Goal: Information Seeking & Learning: Learn about a topic

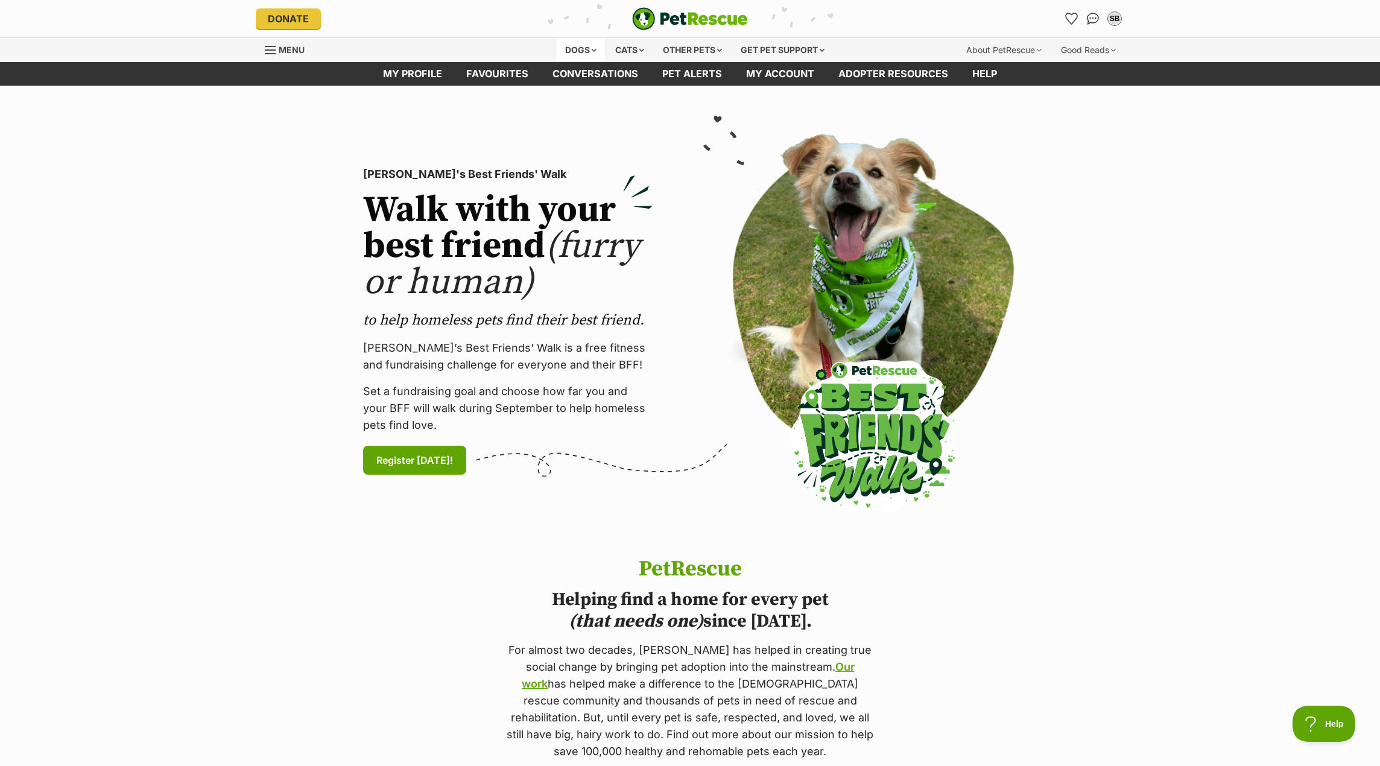
click at [588, 46] on div "Dogs" at bounding box center [581, 50] width 48 height 24
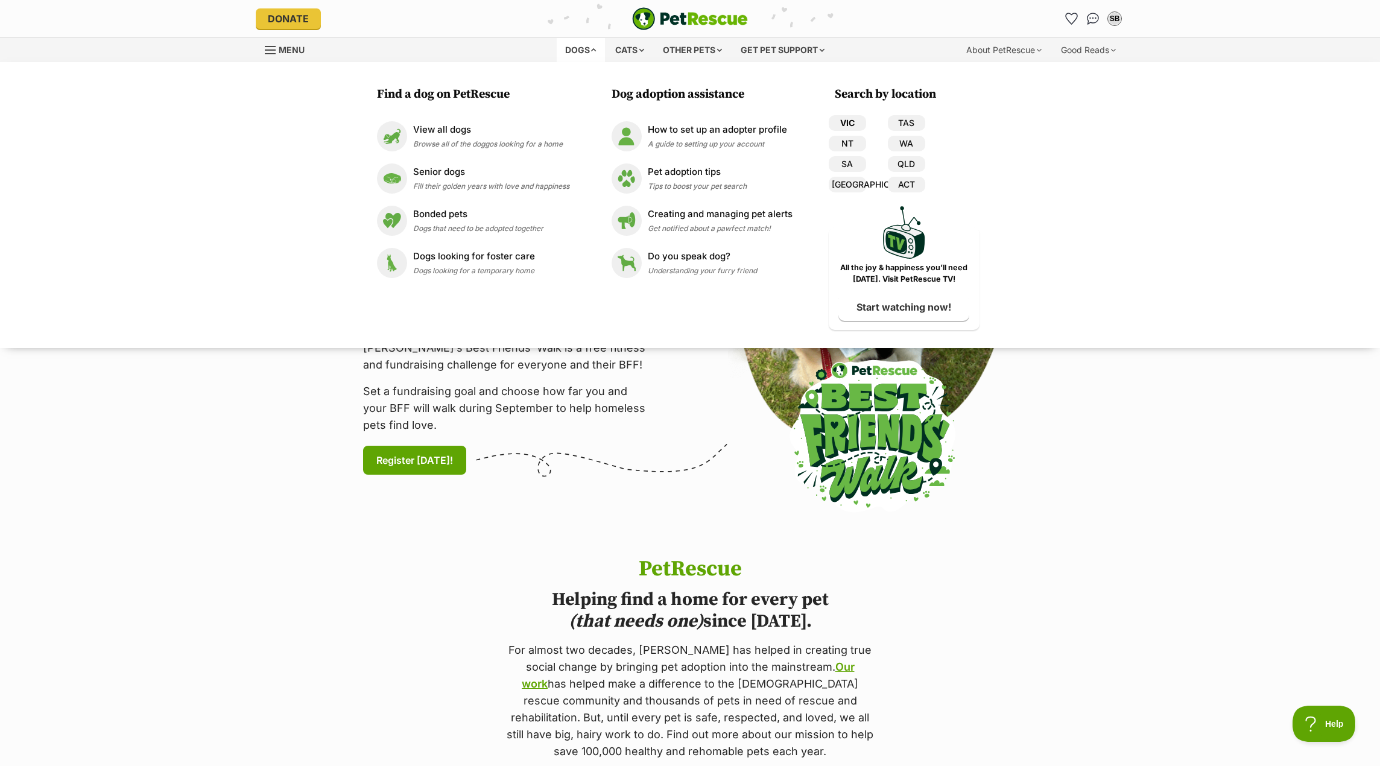
click at [848, 122] on link "VIC" at bounding box center [847, 123] width 37 height 16
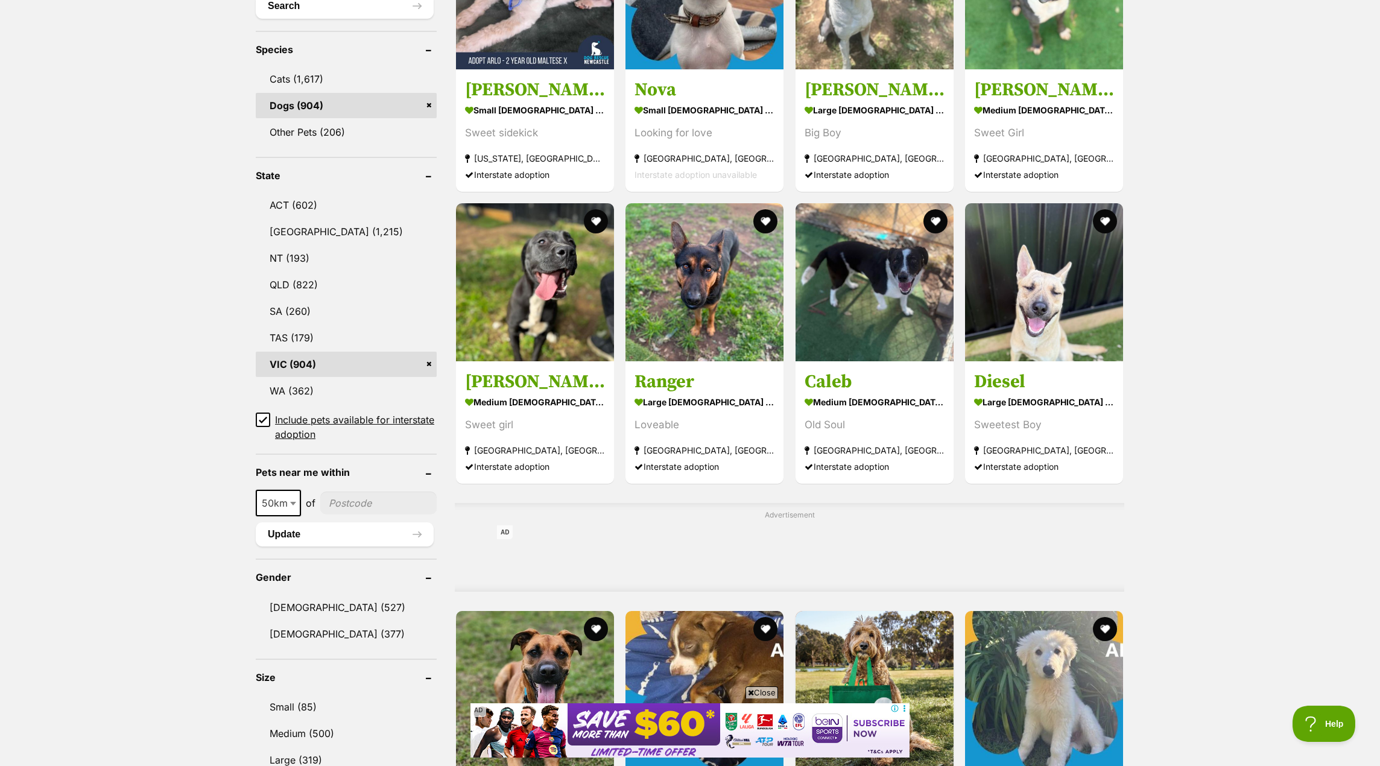
click at [299, 499] on span at bounding box center [294, 503] width 12 height 27
select select "250"
click at [361, 498] on input"] "postcode" at bounding box center [381, 502] width 110 height 23
type input"] "3500"
click at [288, 534] on button "Update" at bounding box center [345, 534] width 178 height 24
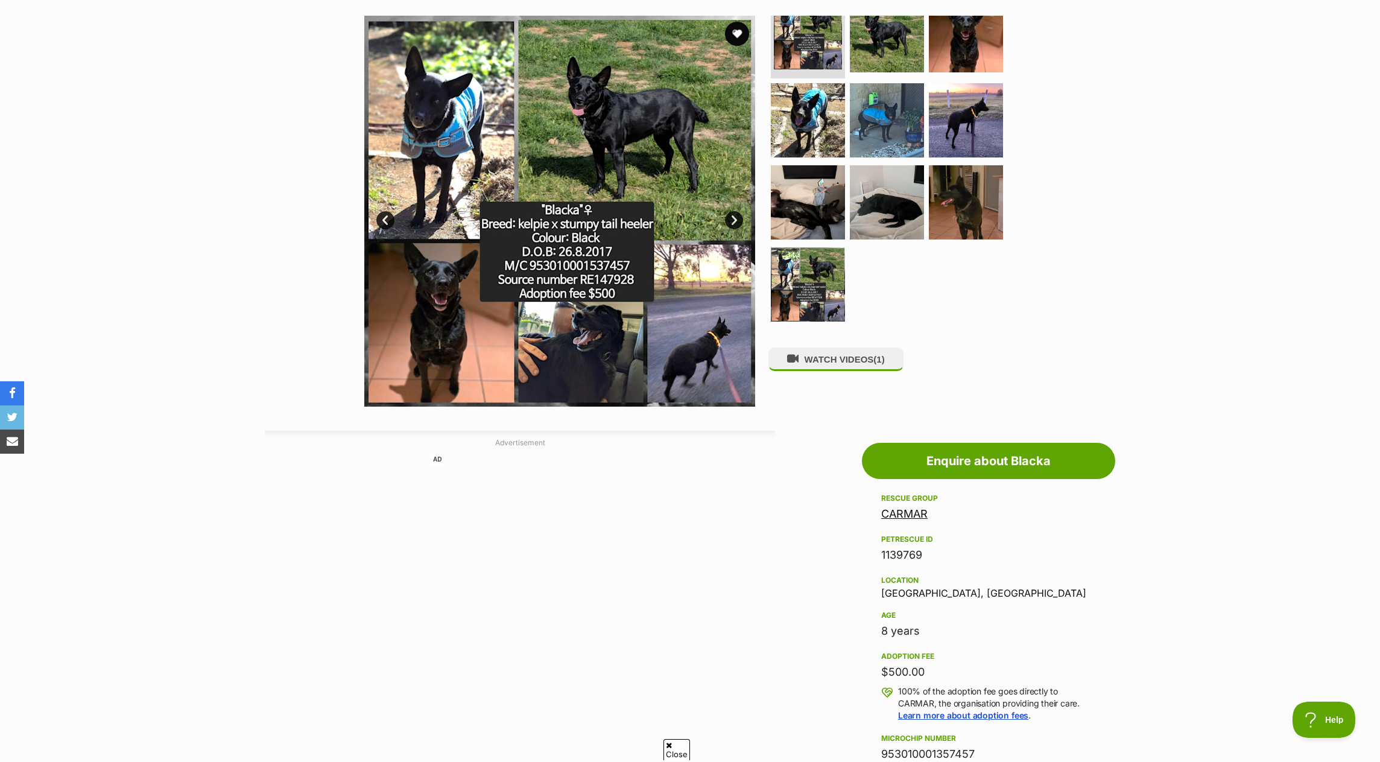
scroll to position [362, 0]
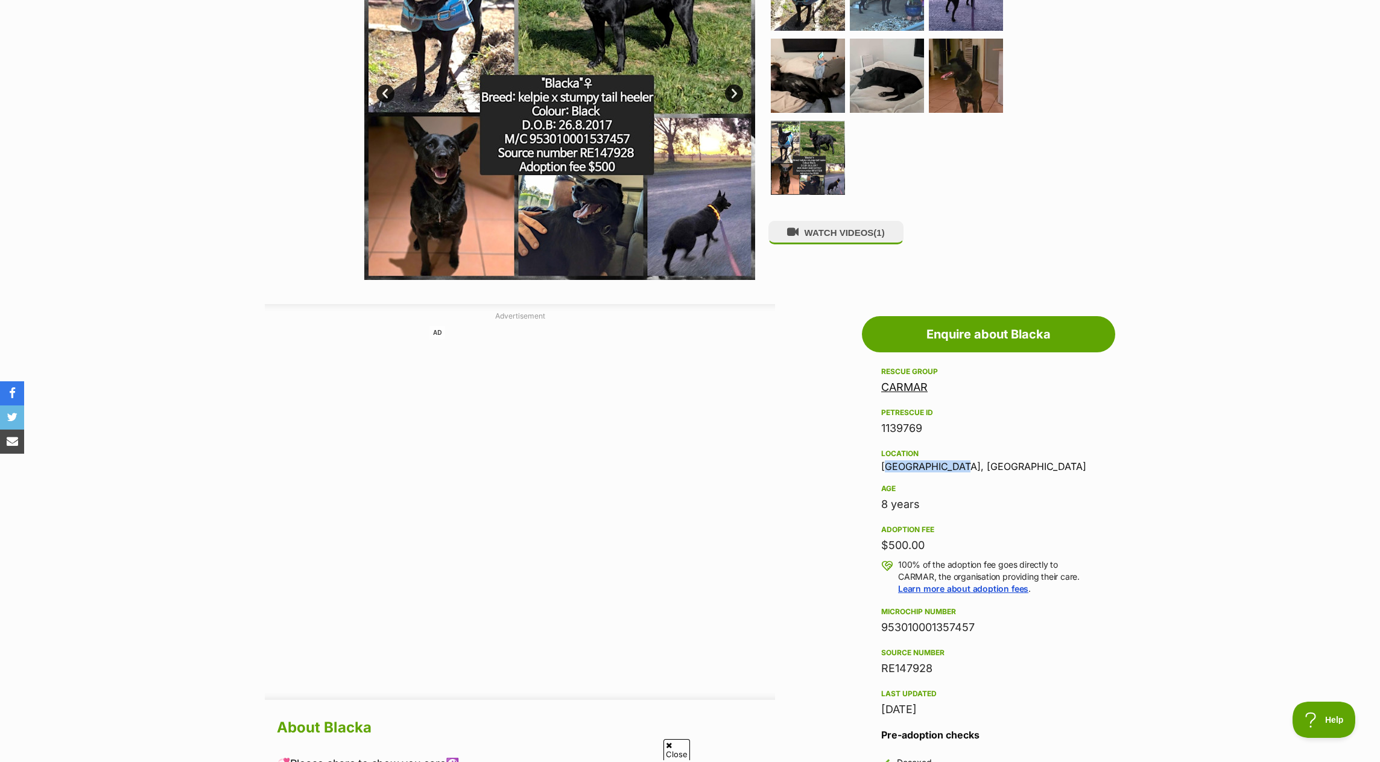
drag, startPoint x: 880, startPoint y: 469, endPoint x: 946, endPoint y: 474, distance: 65.4
click at [946, 474] on aside "Rescue group CARMAR PetRescue ID 1139769 Location Rochester, VIC Age 8 years Ad…" at bounding box center [988, 601] width 253 height 474
copy div "[GEOGRAPHIC_DATA], [GEOGRAPHIC_DATA]"
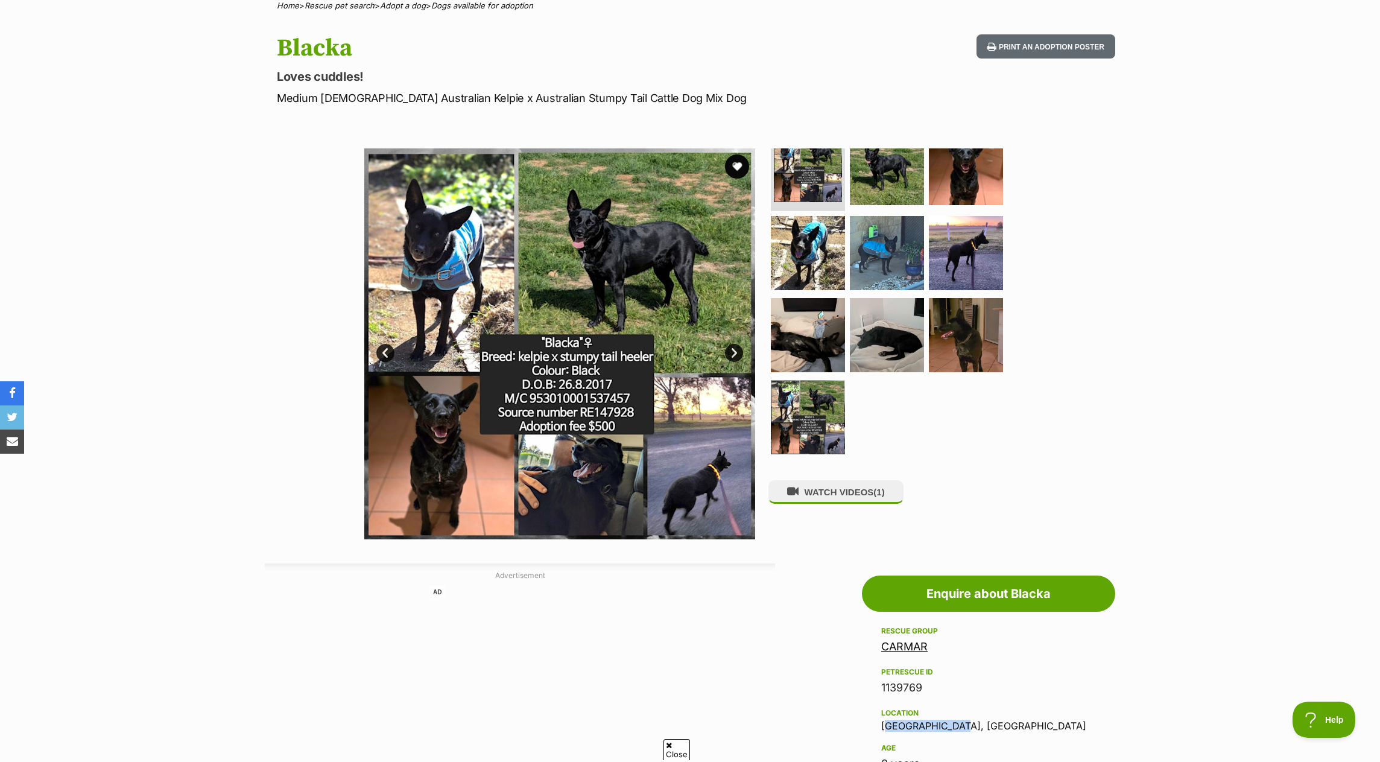
scroll to position [60, 0]
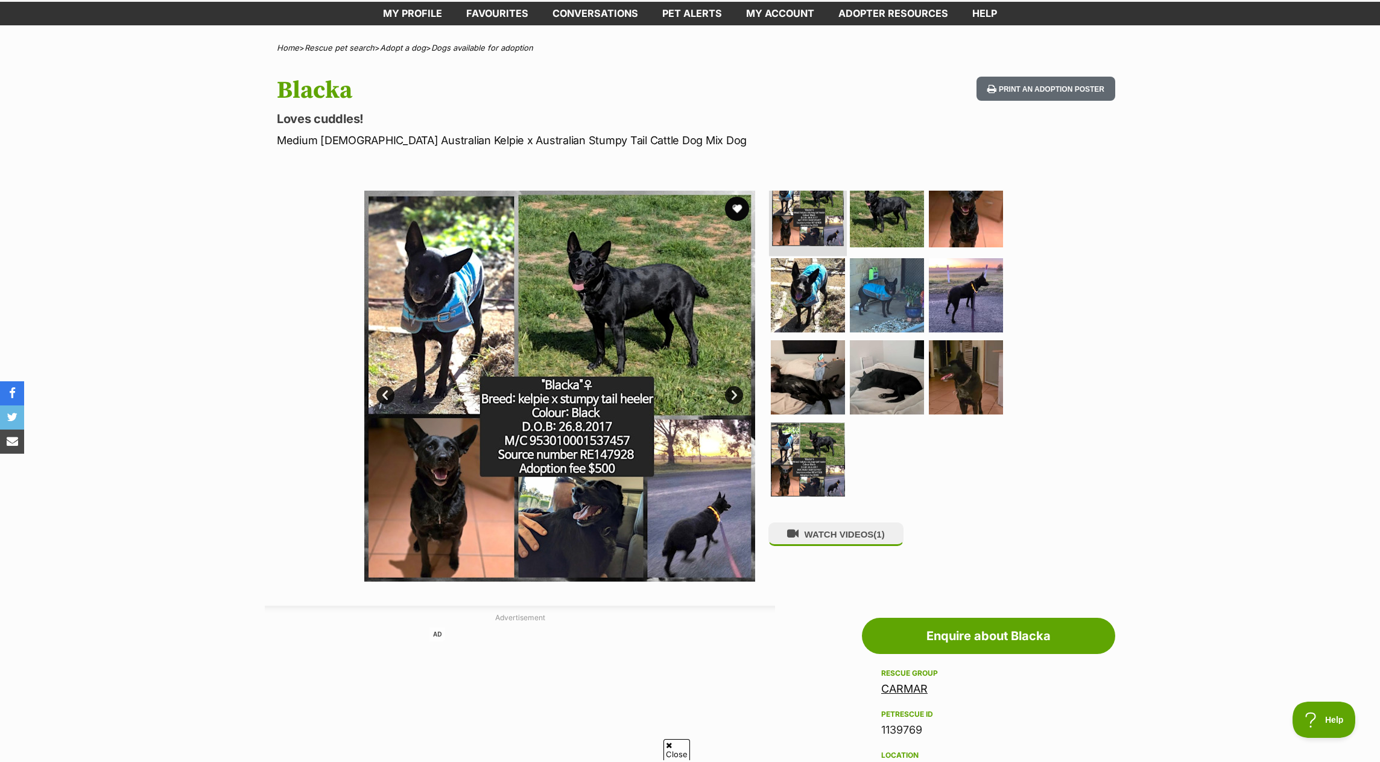
click at [809, 213] on img at bounding box center [808, 210] width 72 height 72
click at [896, 222] on img at bounding box center [887, 210] width 78 height 78
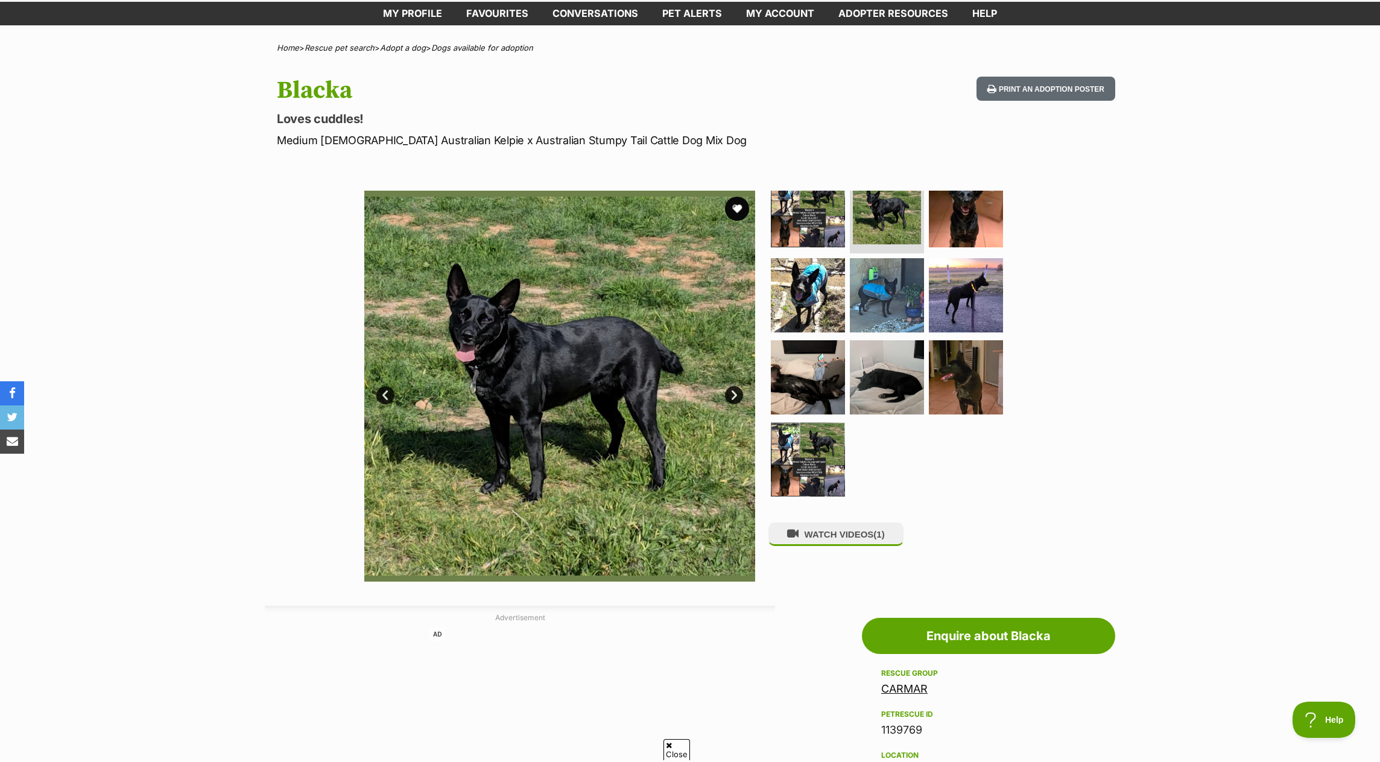
click at [732, 397] on link "Next" at bounding box center [734, 395] width 18 height 18
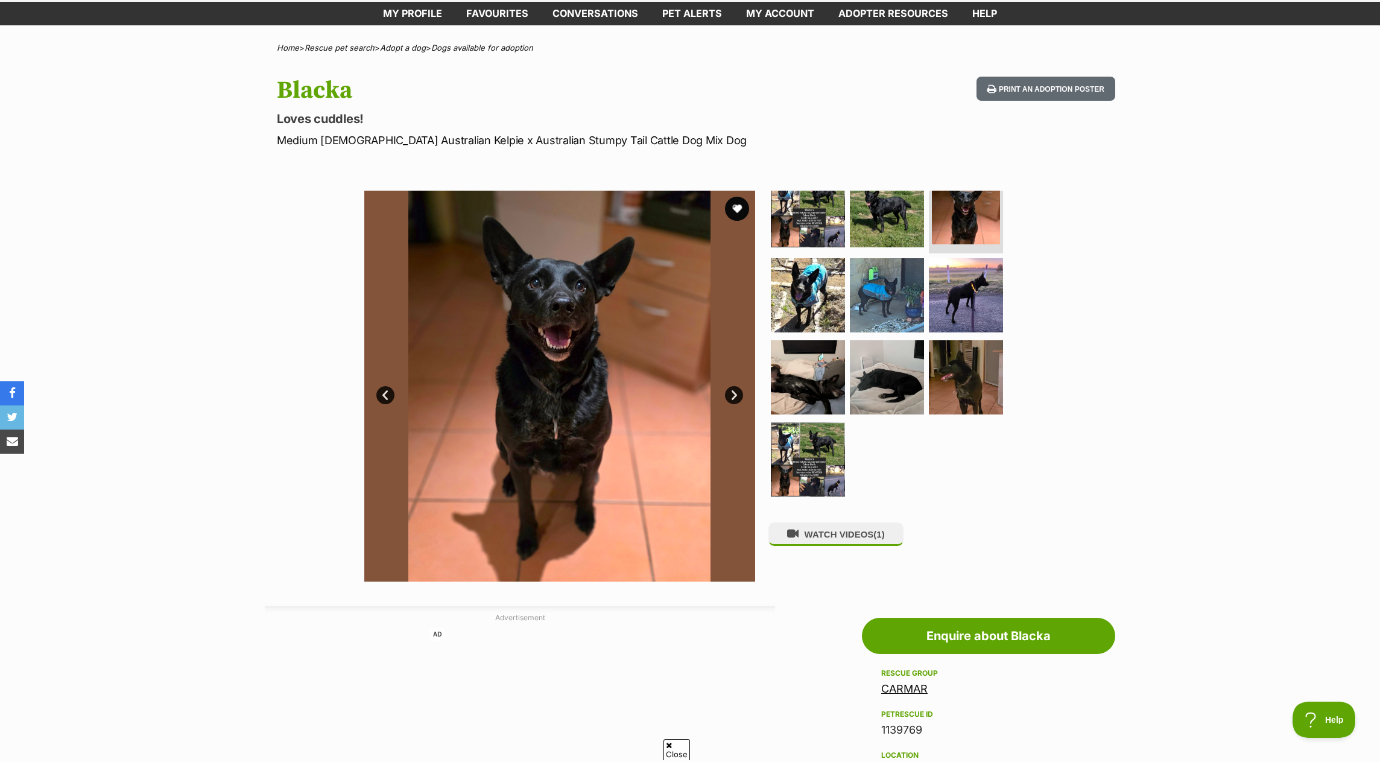
click at [732, 397] on link "Next" at bounding box center [734, 395] width 18 height 18
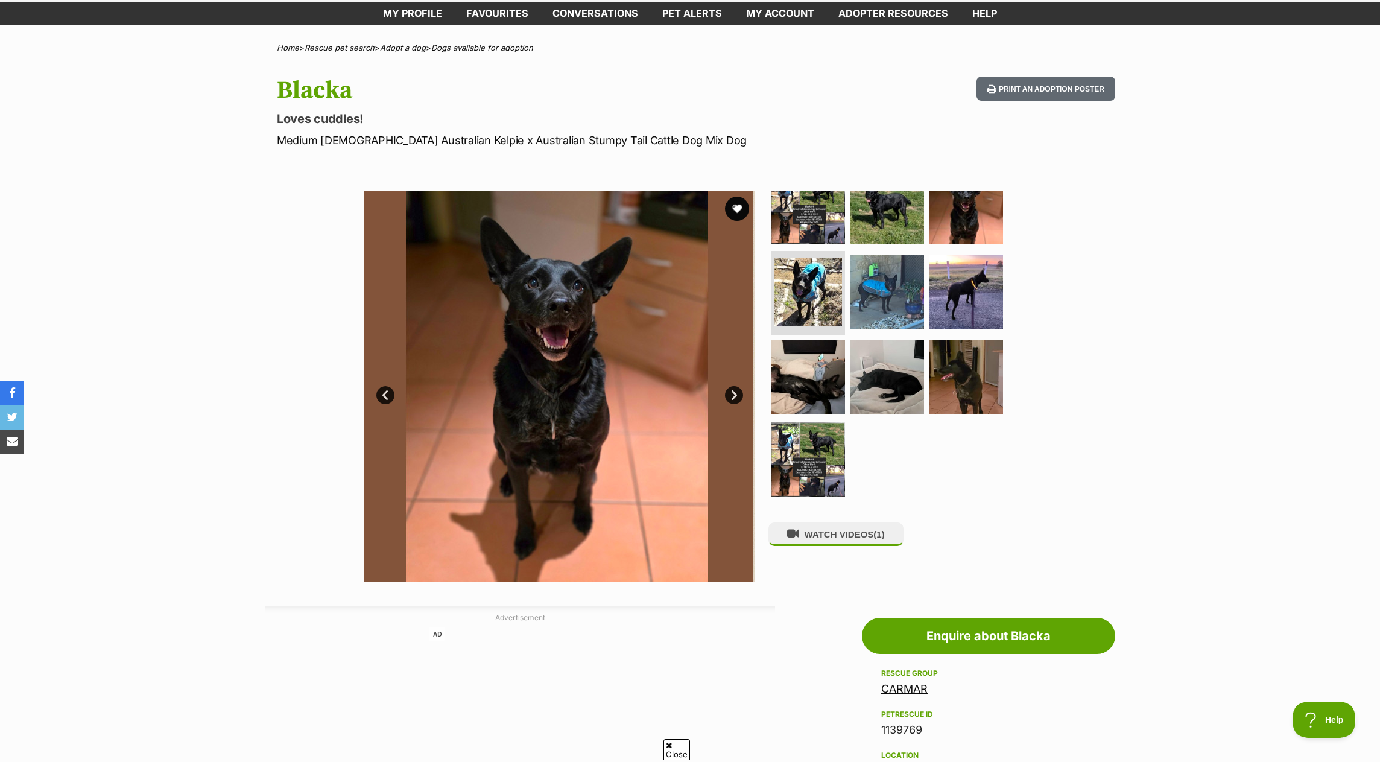
scroll to position [18, 0]
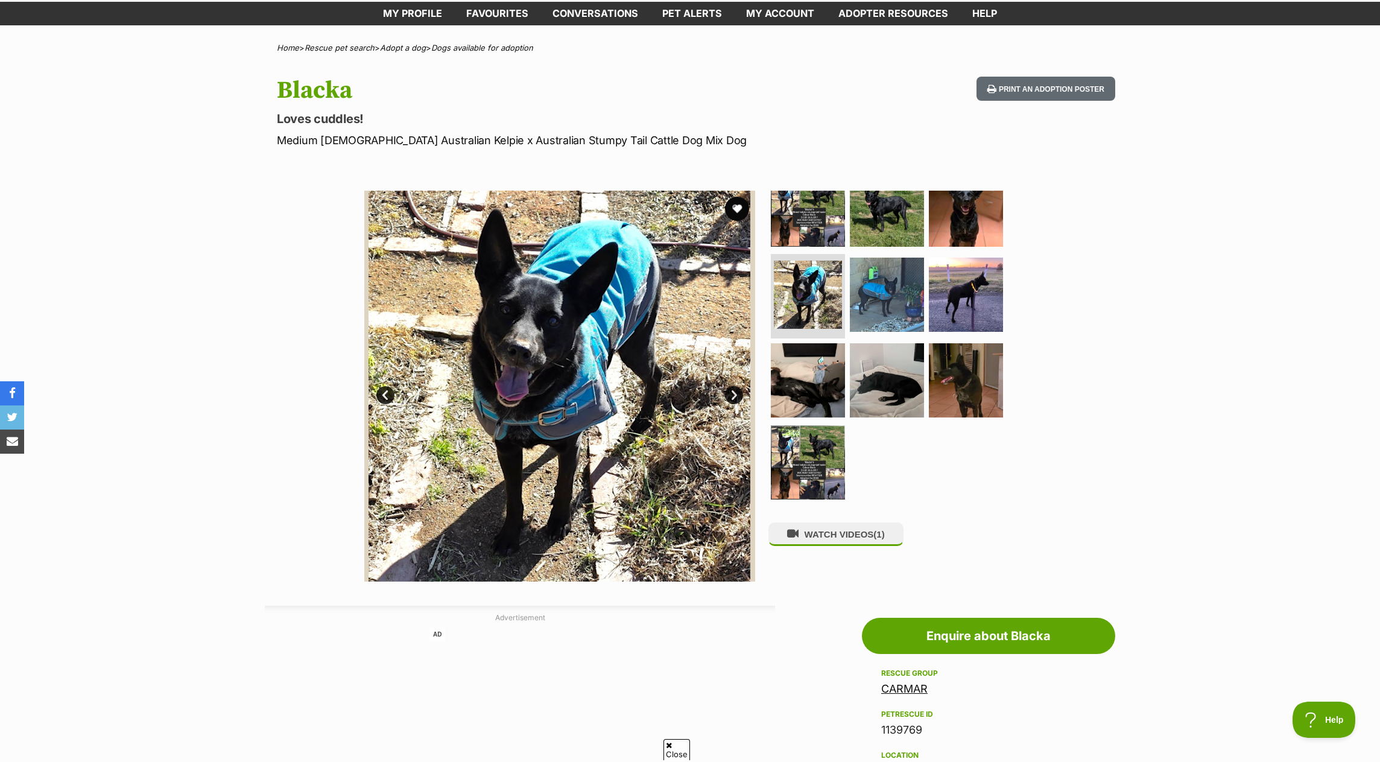
click at [732, 397] on link "Next" at bounding box center [734, 395] width 18 height 18
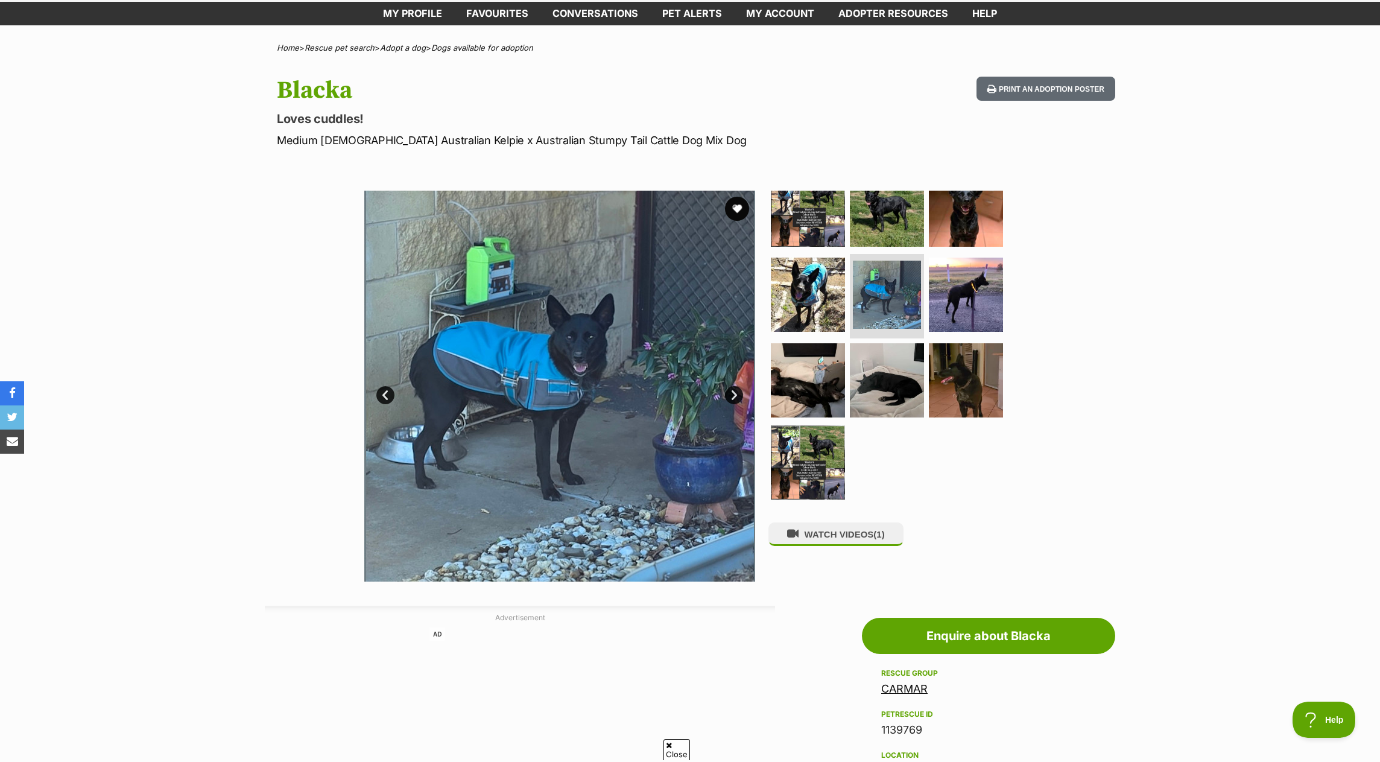
click at [732, 397] on link "Next" at bounding box center [734, 395] width 18 height 18
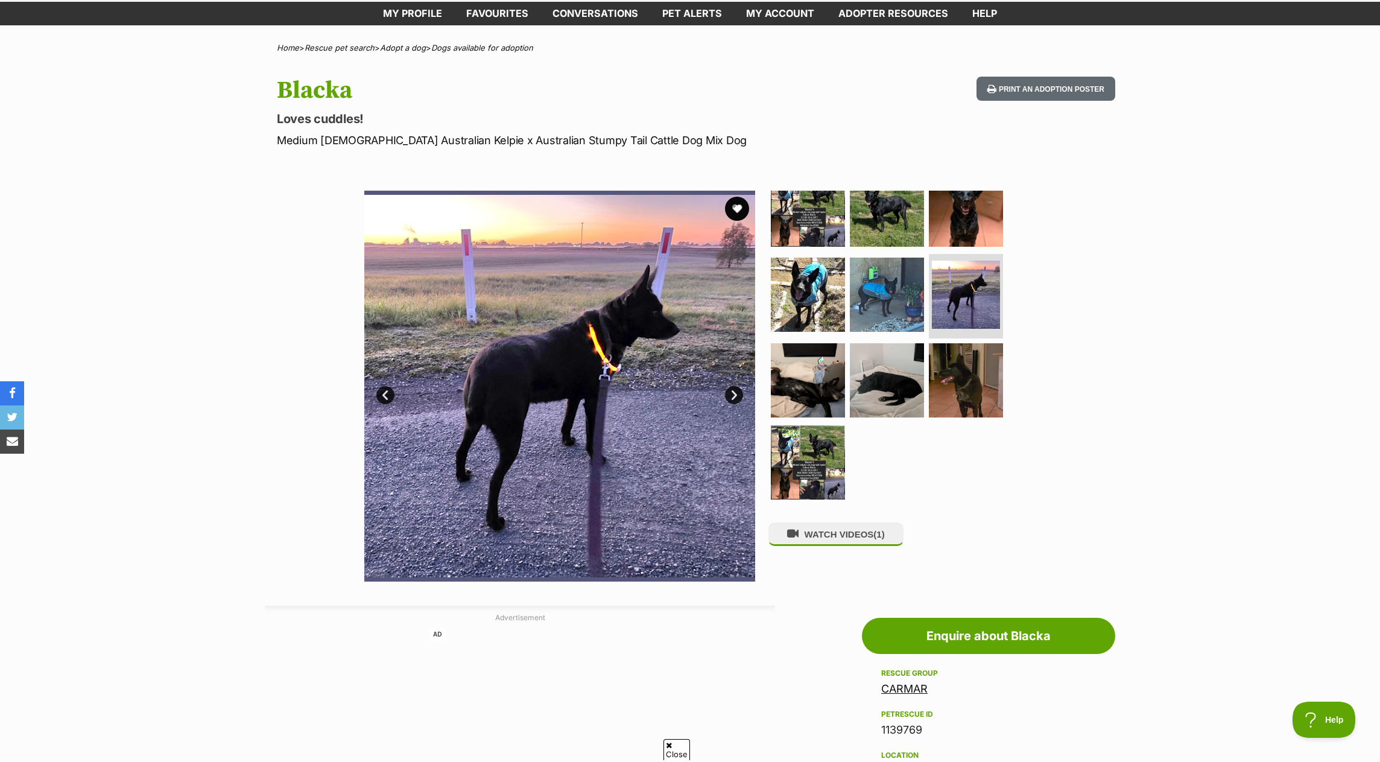
click at [732, 397] on link "Next" at bounding box center [734, 395] width 18 height 18
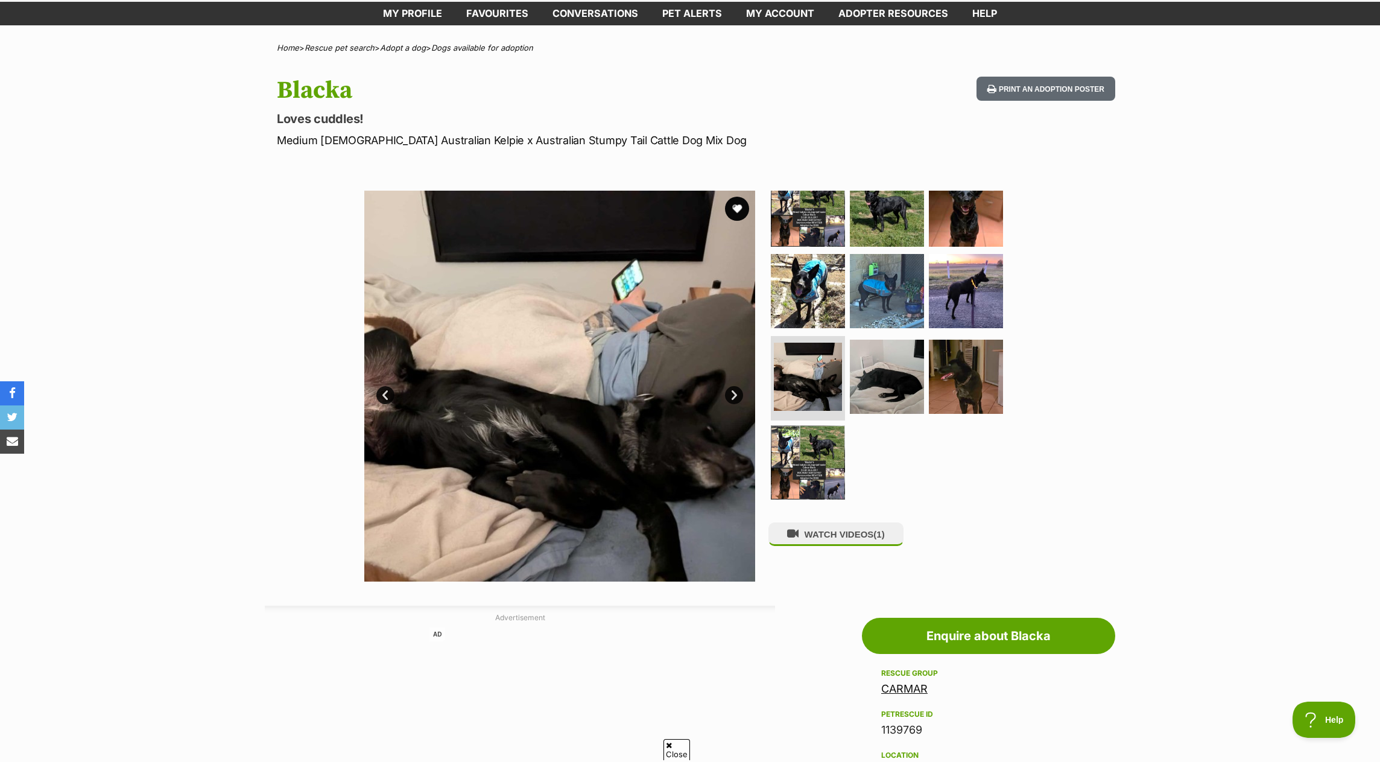
click at [732, 397] on link "Next" at bounding box center [734, 395] width 18 height 18
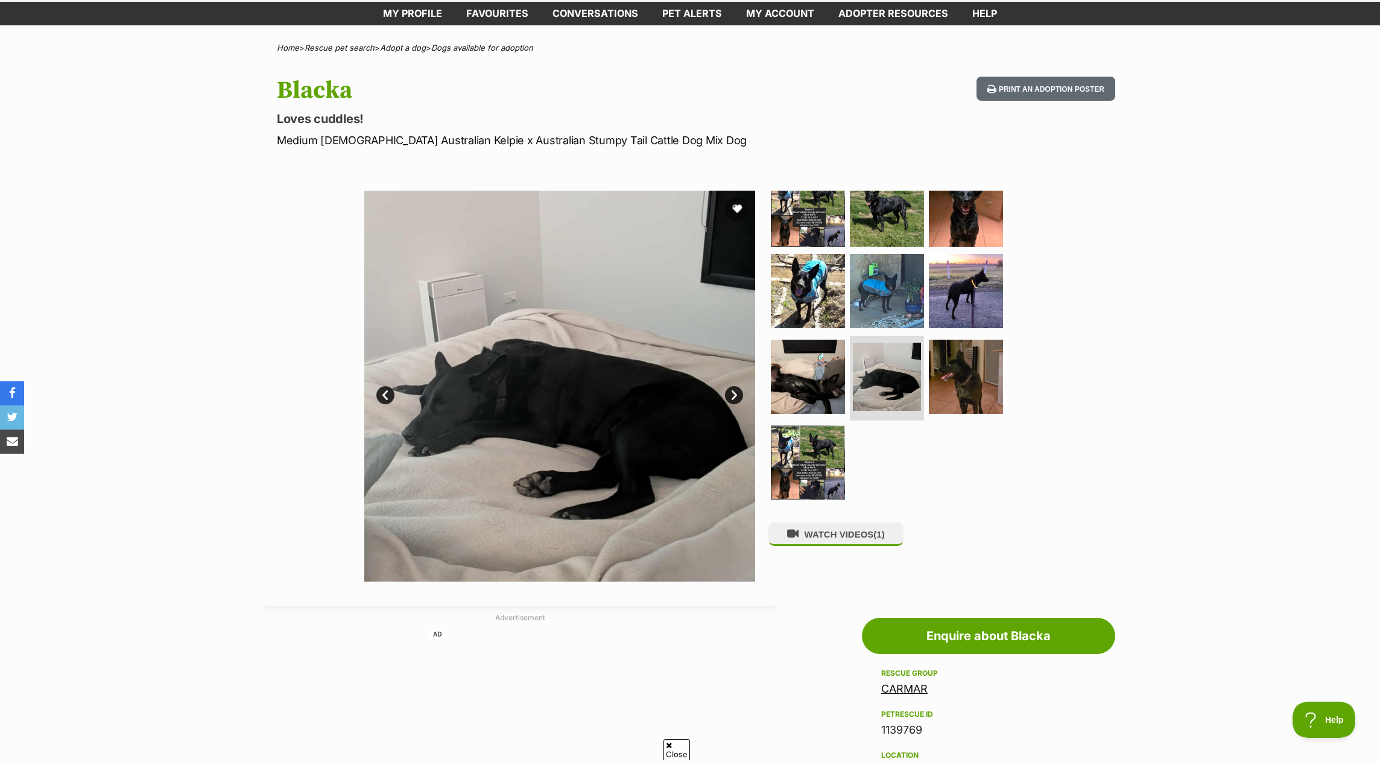
click at [732, 397] on link "Next" at bounding box center [734, 395] width 18 height 18
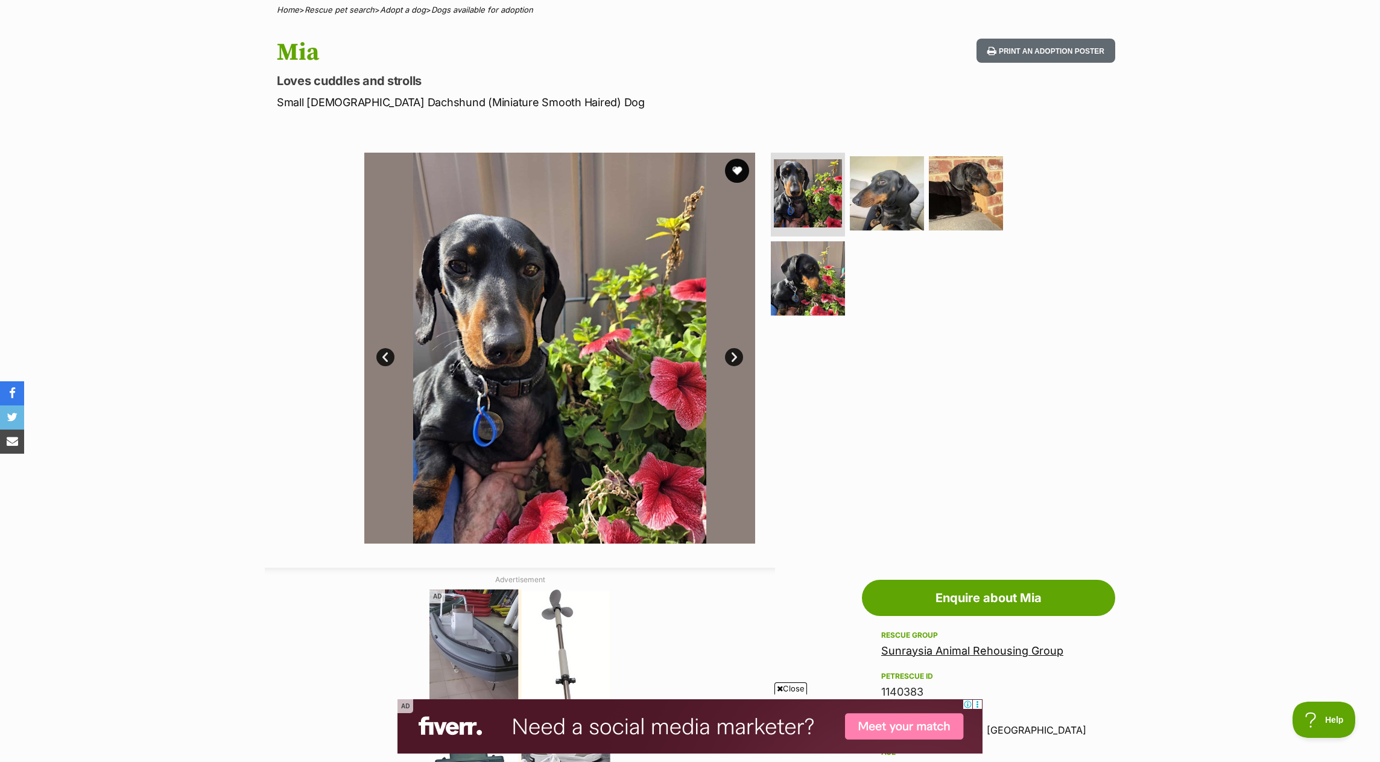
scroll to position [60, 0]
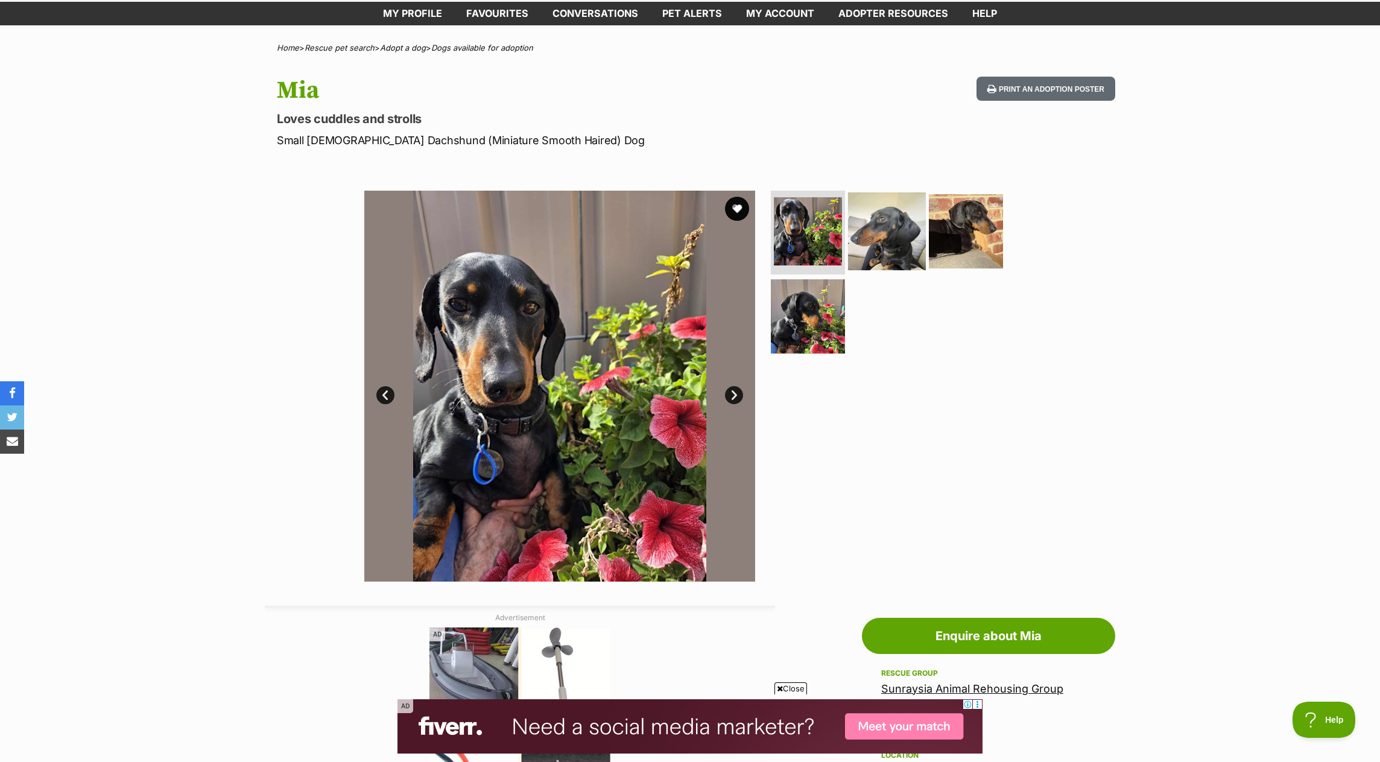
click at [875, 216] on img at bounding box center [887, 231] width 78 height 78
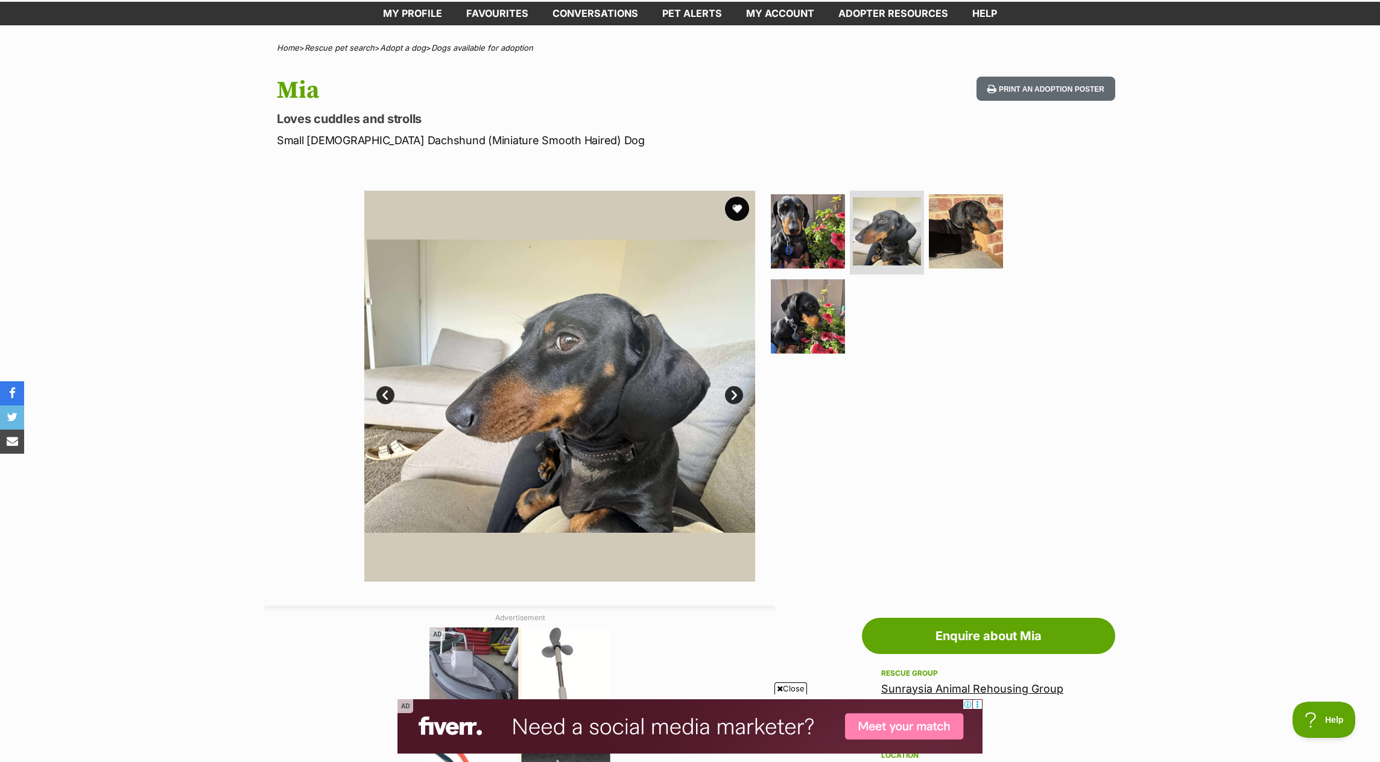
scroll to position [0, 0]
click at [957, 227] on img at bounding box center [966, 231] width 78 height 78
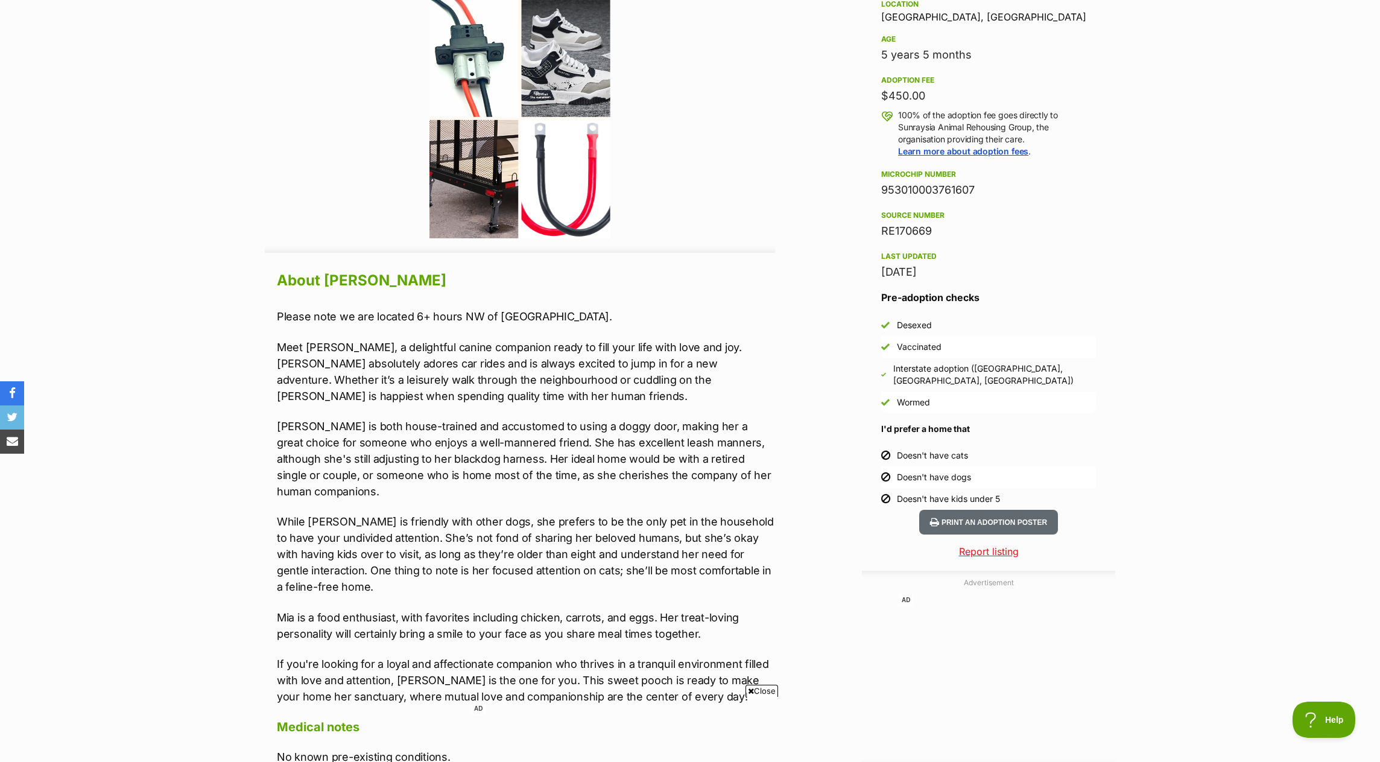
scroll to position [844, 0]
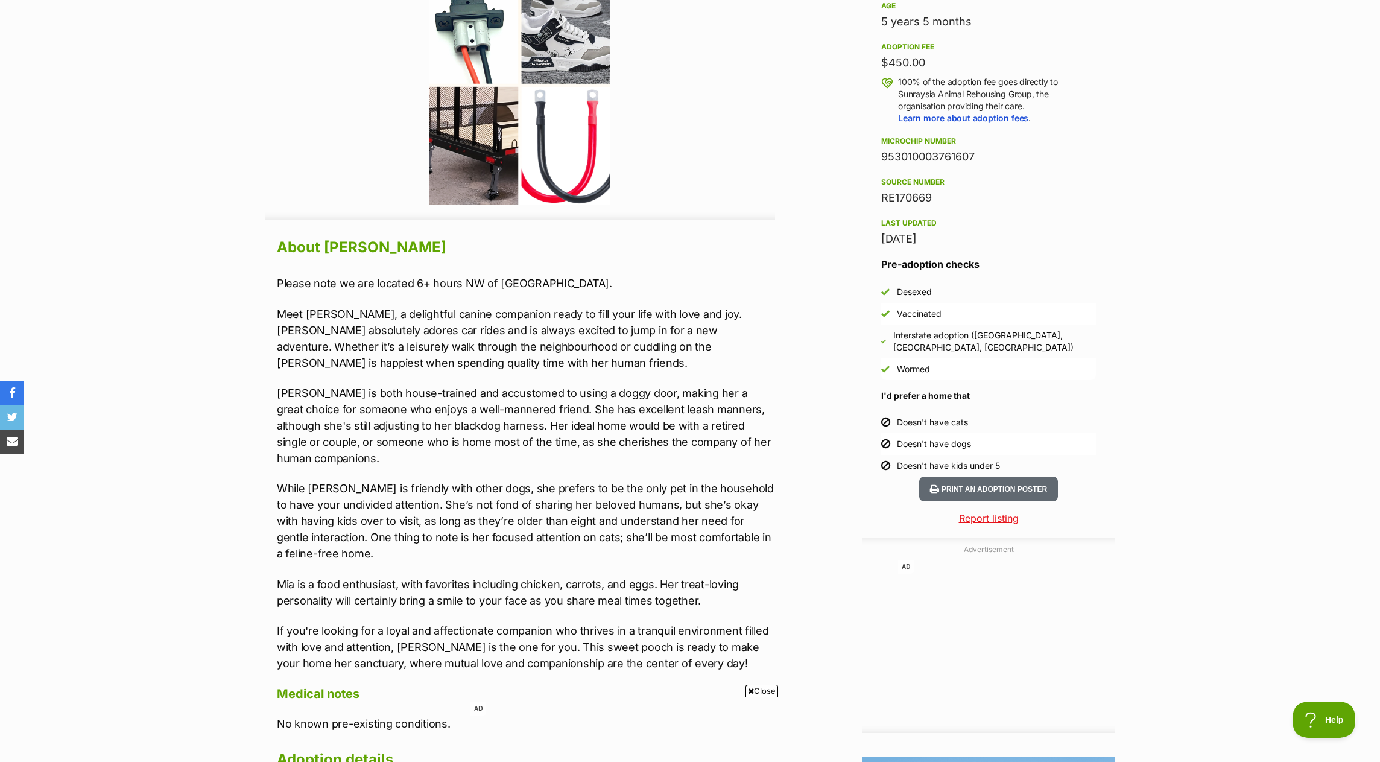
click at [167, 608] on section "Home > Rescue pet search > Adopt a dog > Dogs available for adoption Mia Loves …" at bounding box center [690, 302] width 1380 height 2087
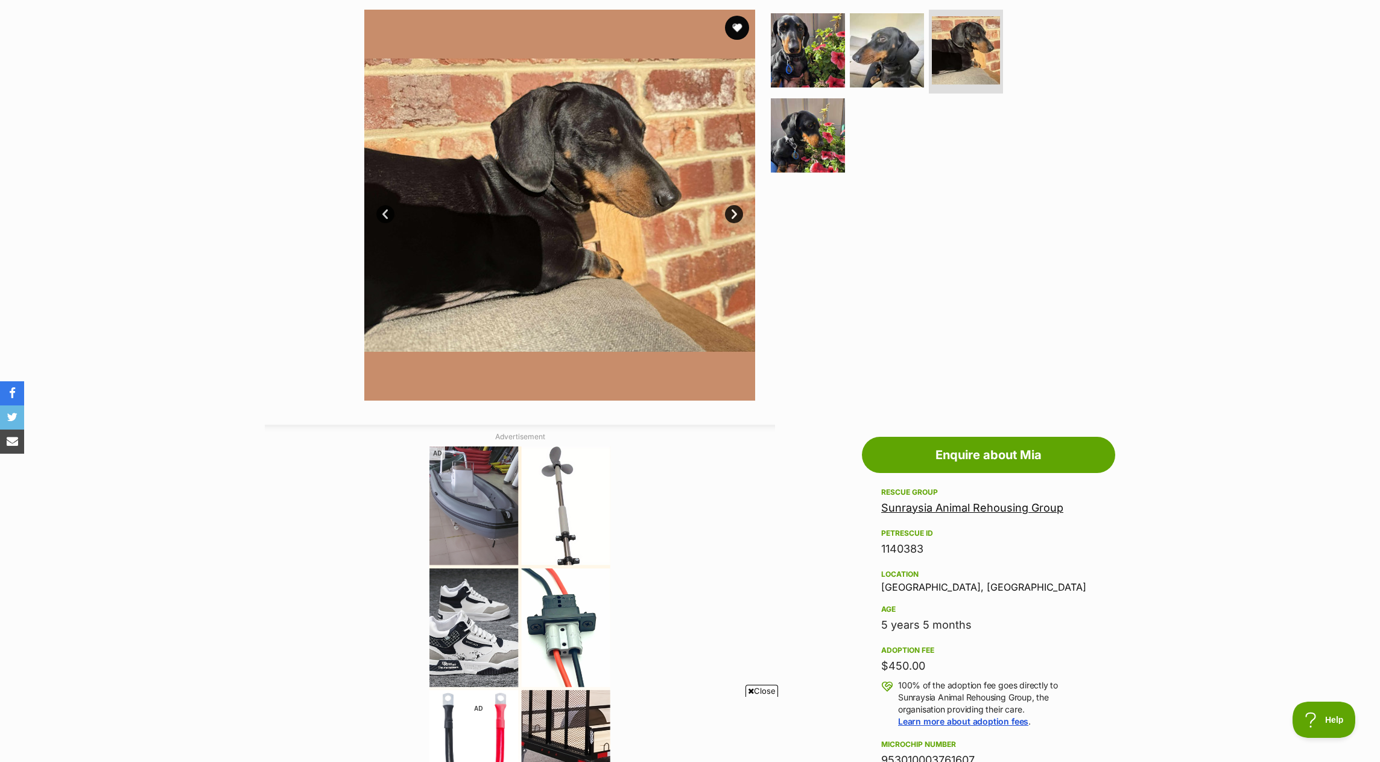
scroll to position [0, 0]
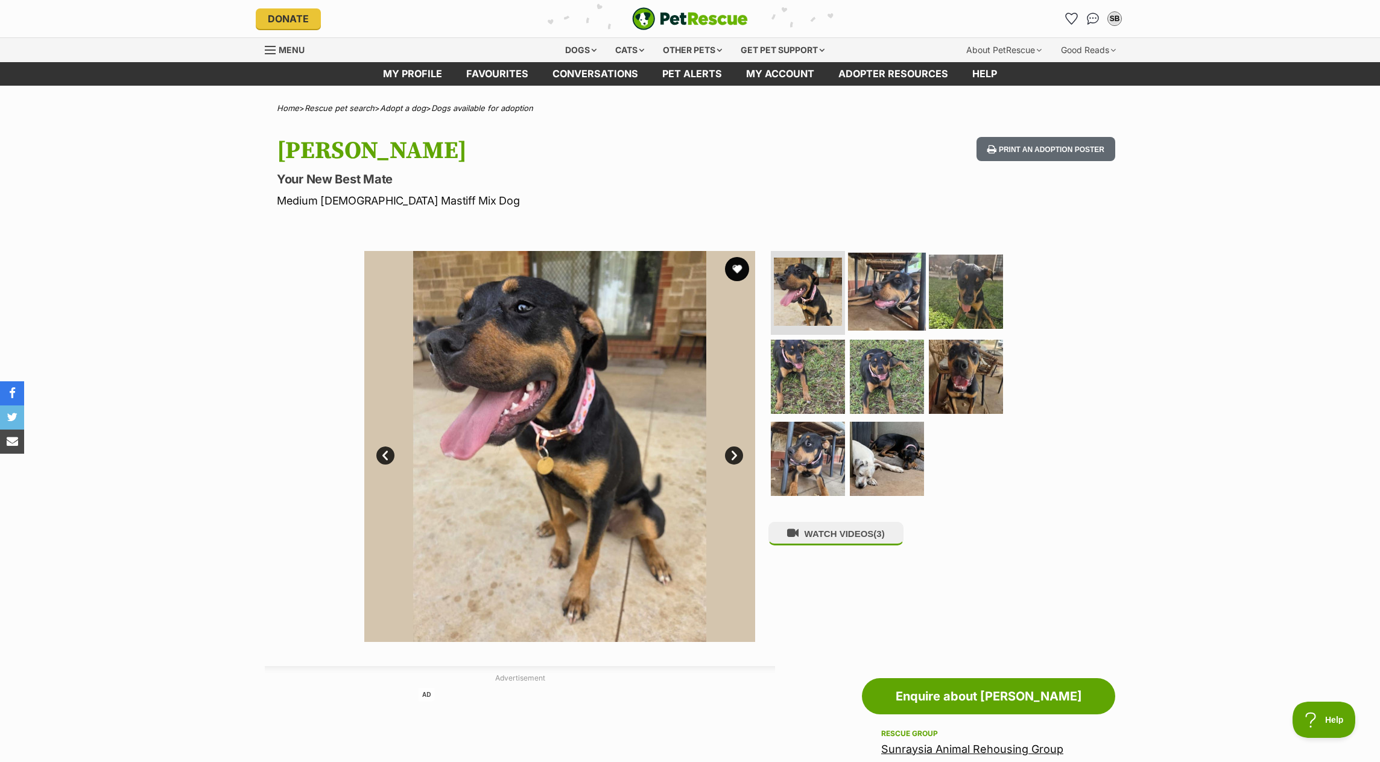
click at [886, 288] on img at bounding box center [887, 291] width 78 height 78
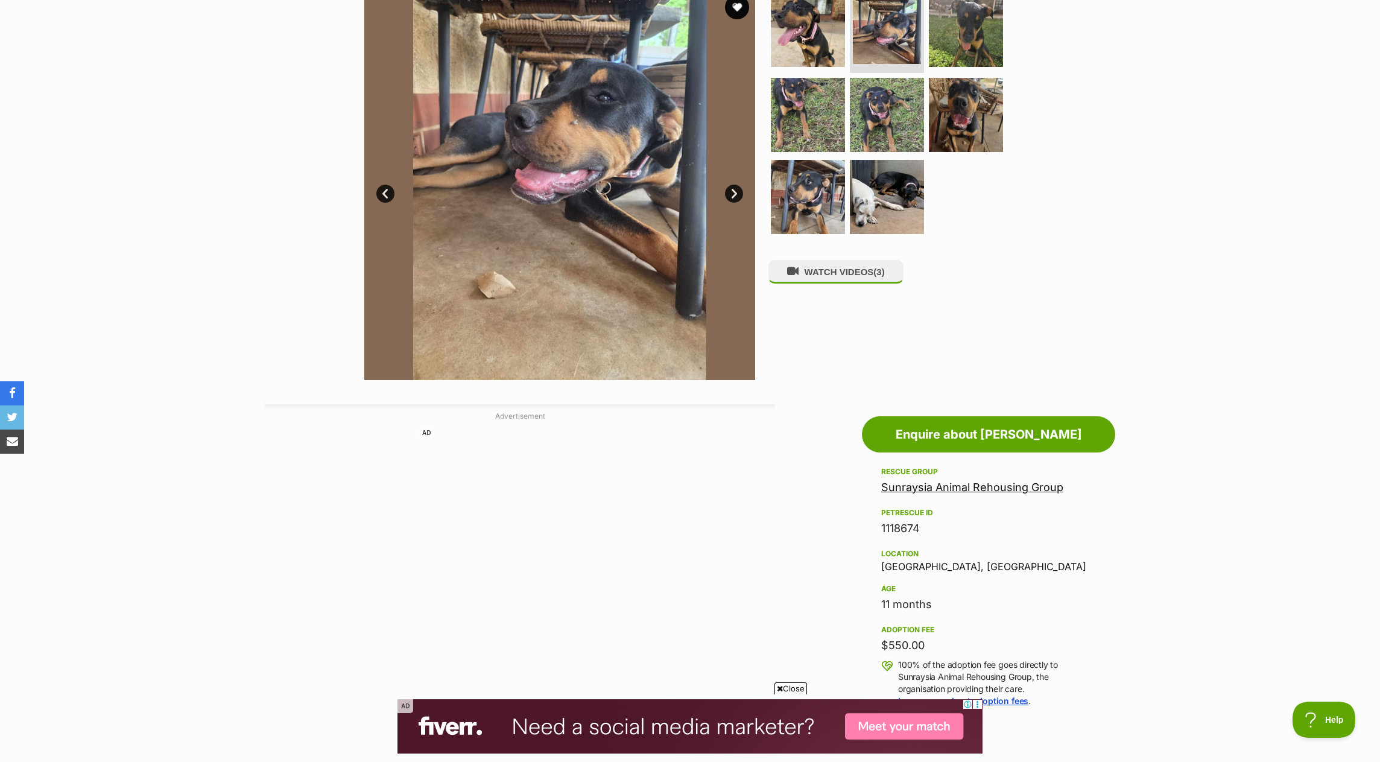
scroll to position [60, 0]
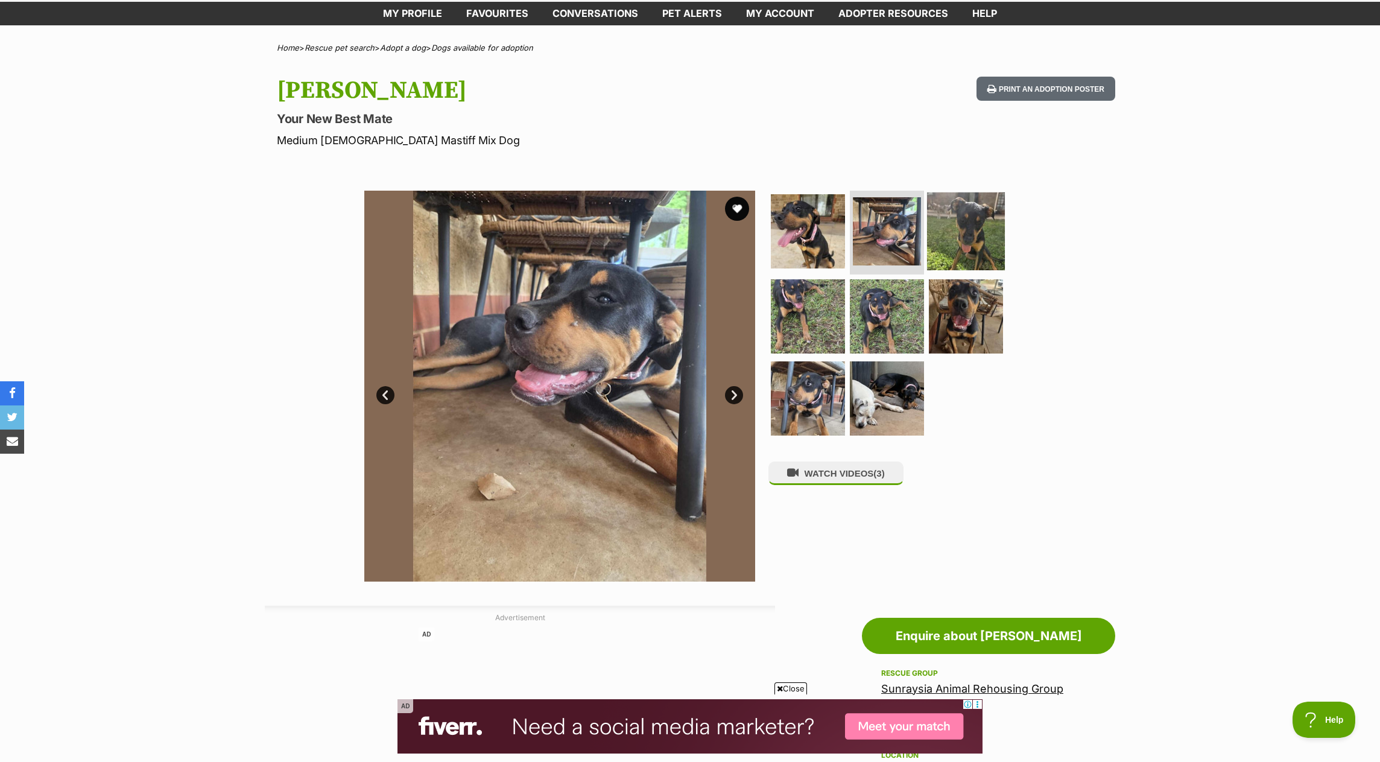
click at [980, 251] on img at bounding box center [966, 231] width 78 height 78
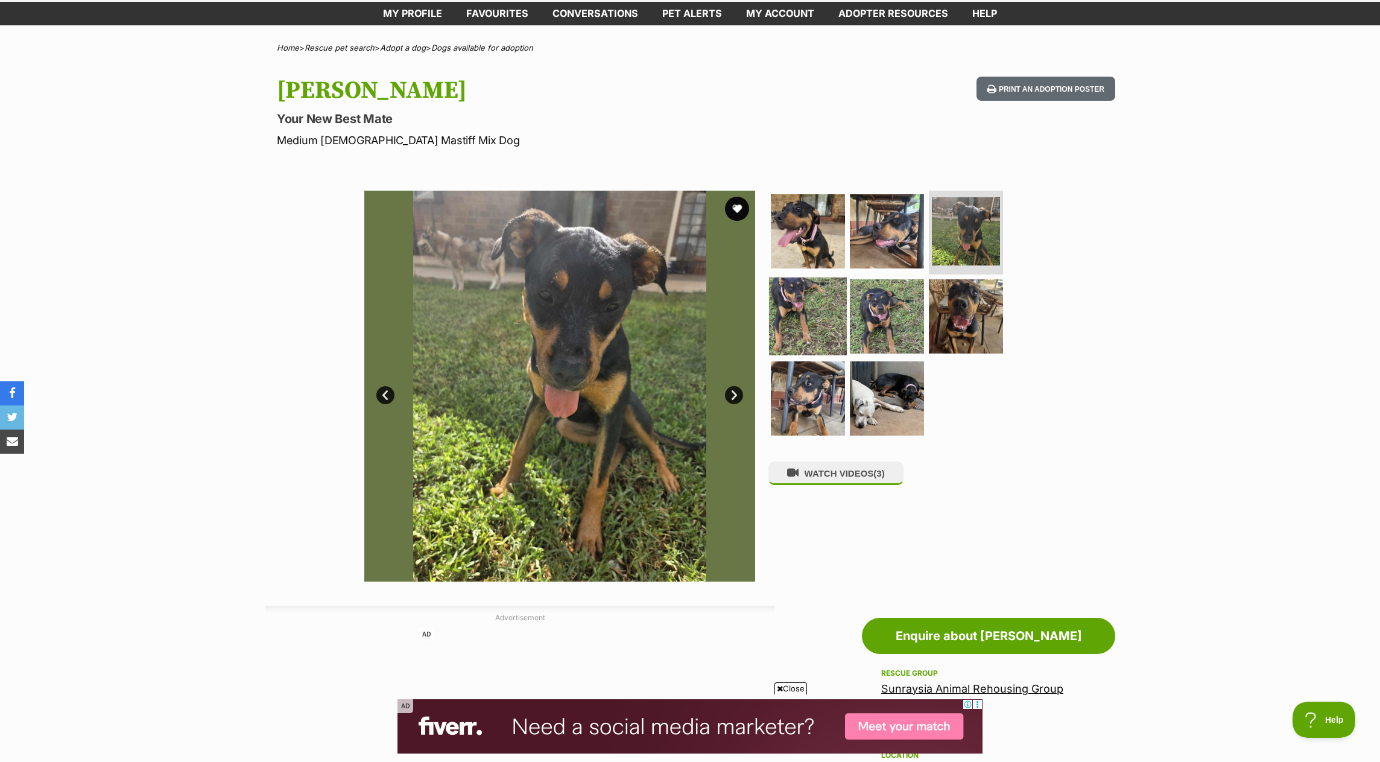
click at [783, 305] on img at bounding box center [808, 316] width 78 height 78
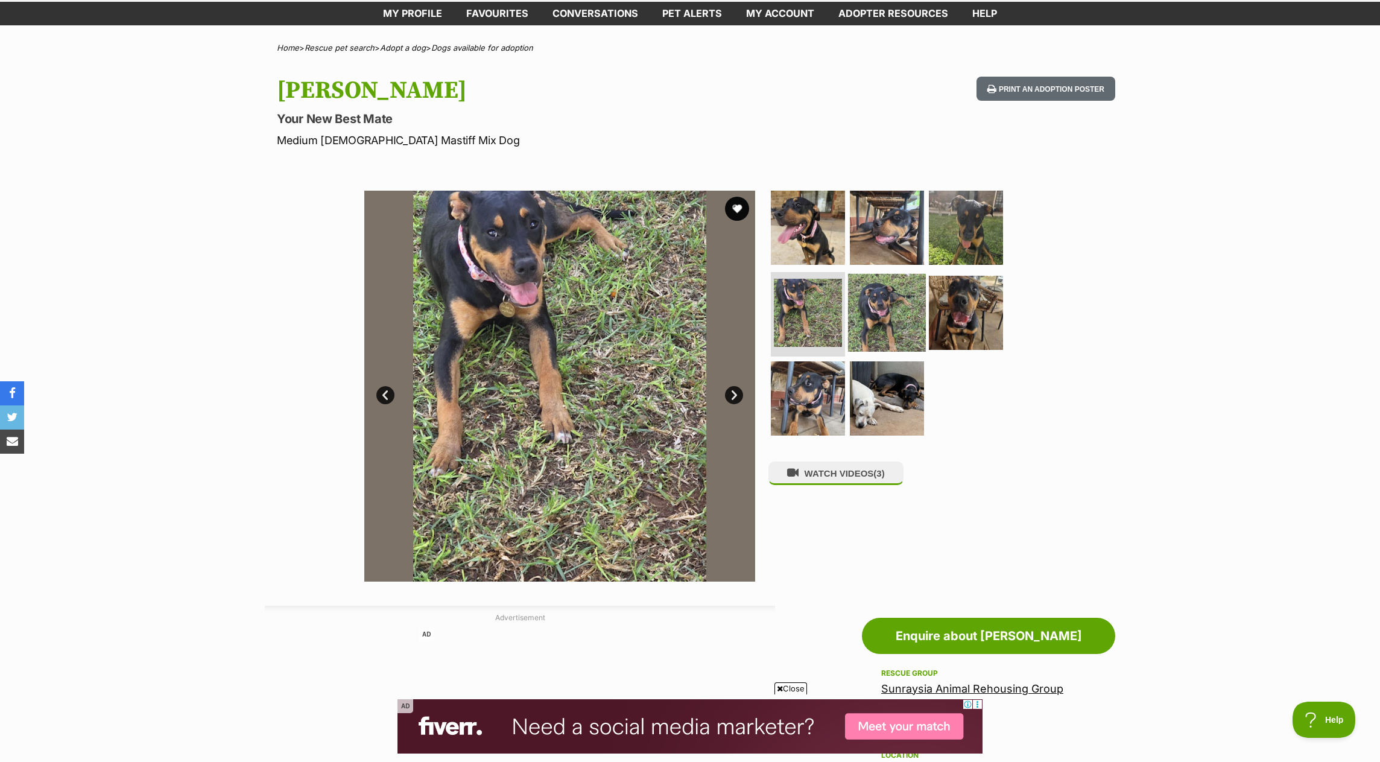
click at [886, 313] on img at bounding box center [887, 313] width 78 height 78
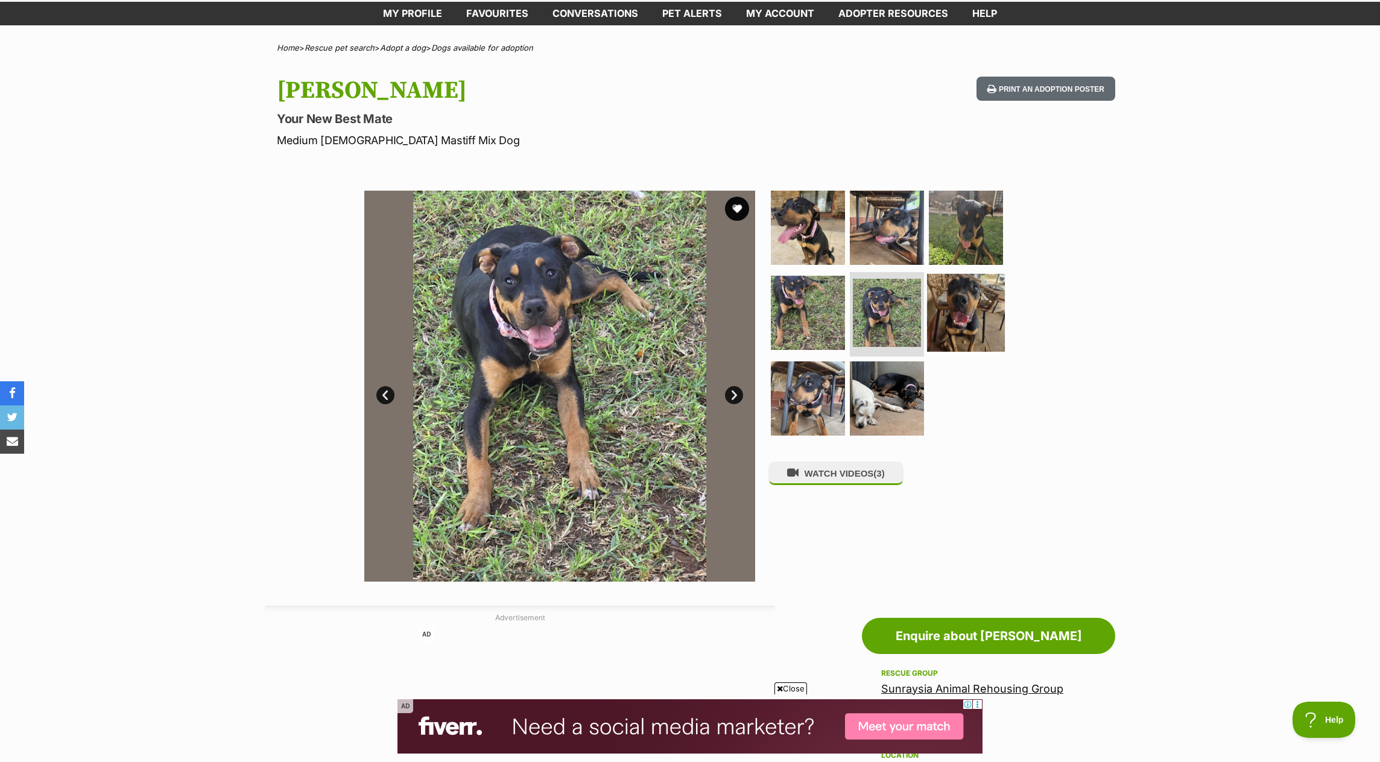
click at [964, 301] on img at bounding box center [966, 313] width 78 height 78
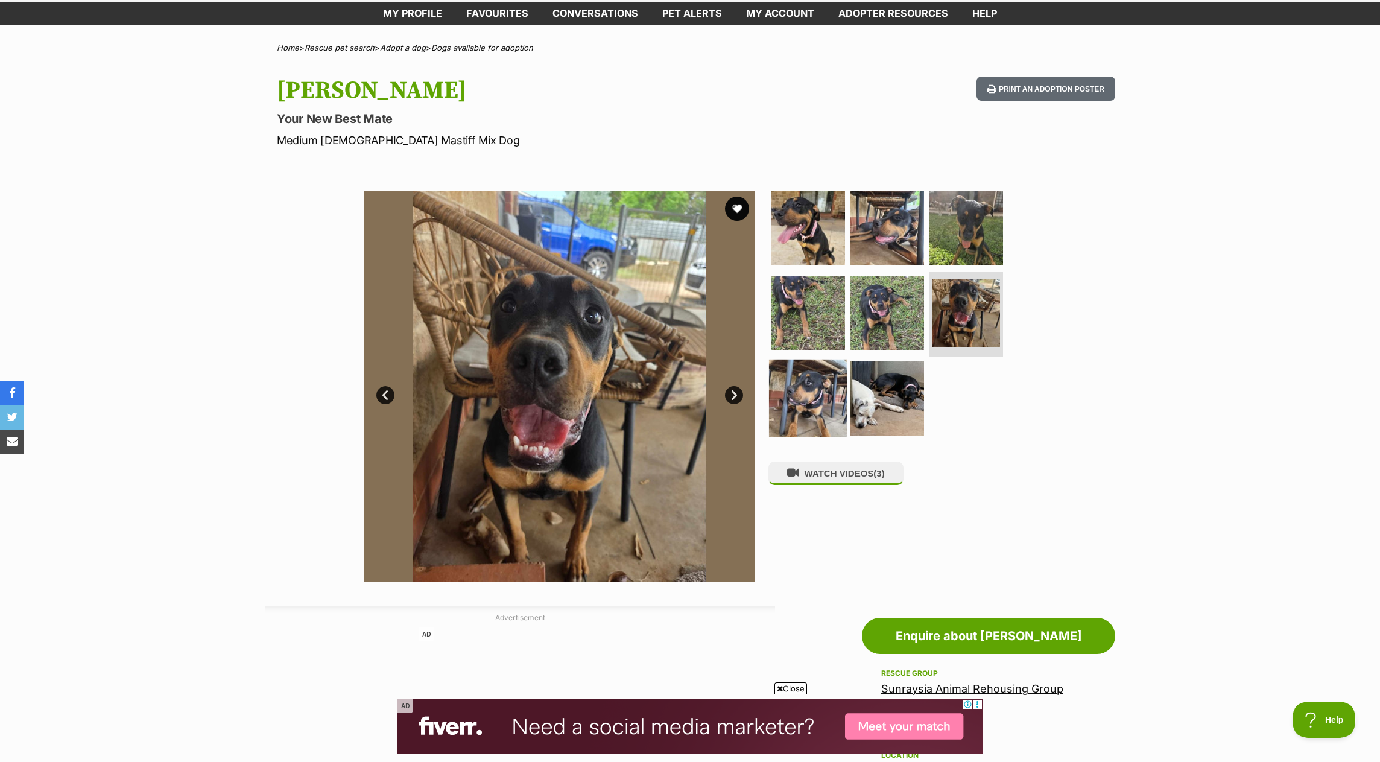
click at [802, 392] on img at bounding box center [808, 398] width 78 height 78
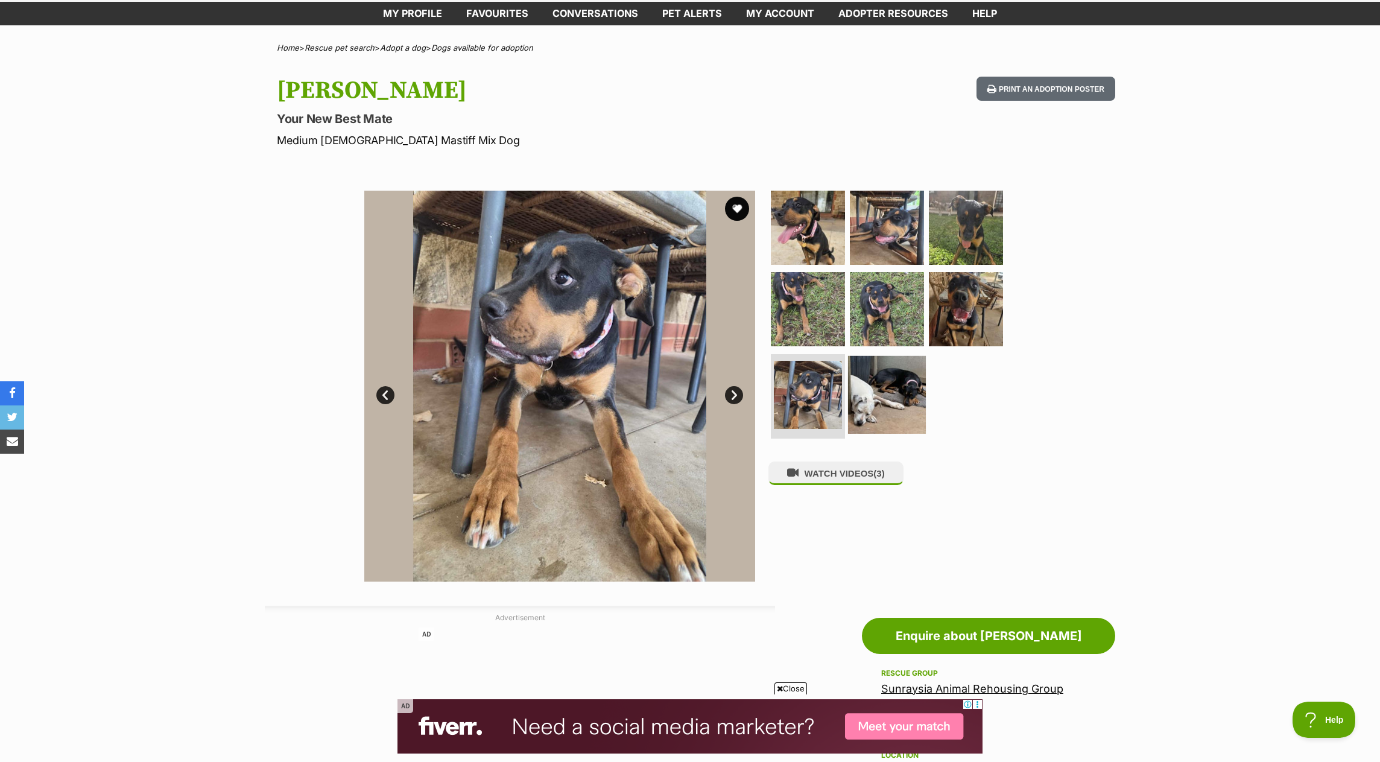
click at [888, 388] on img at bounding box center [887, 395] width 78 height 78
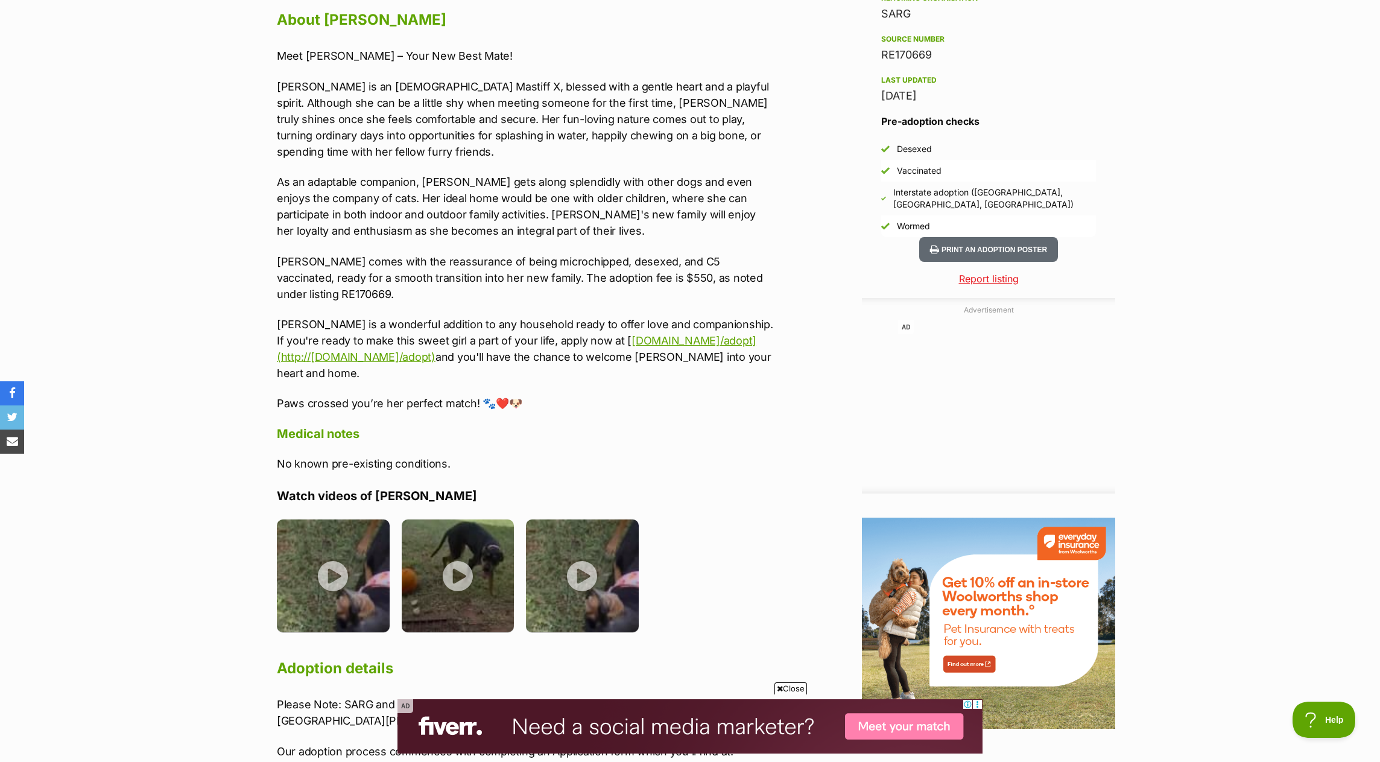
scroll to position [1085, 0]
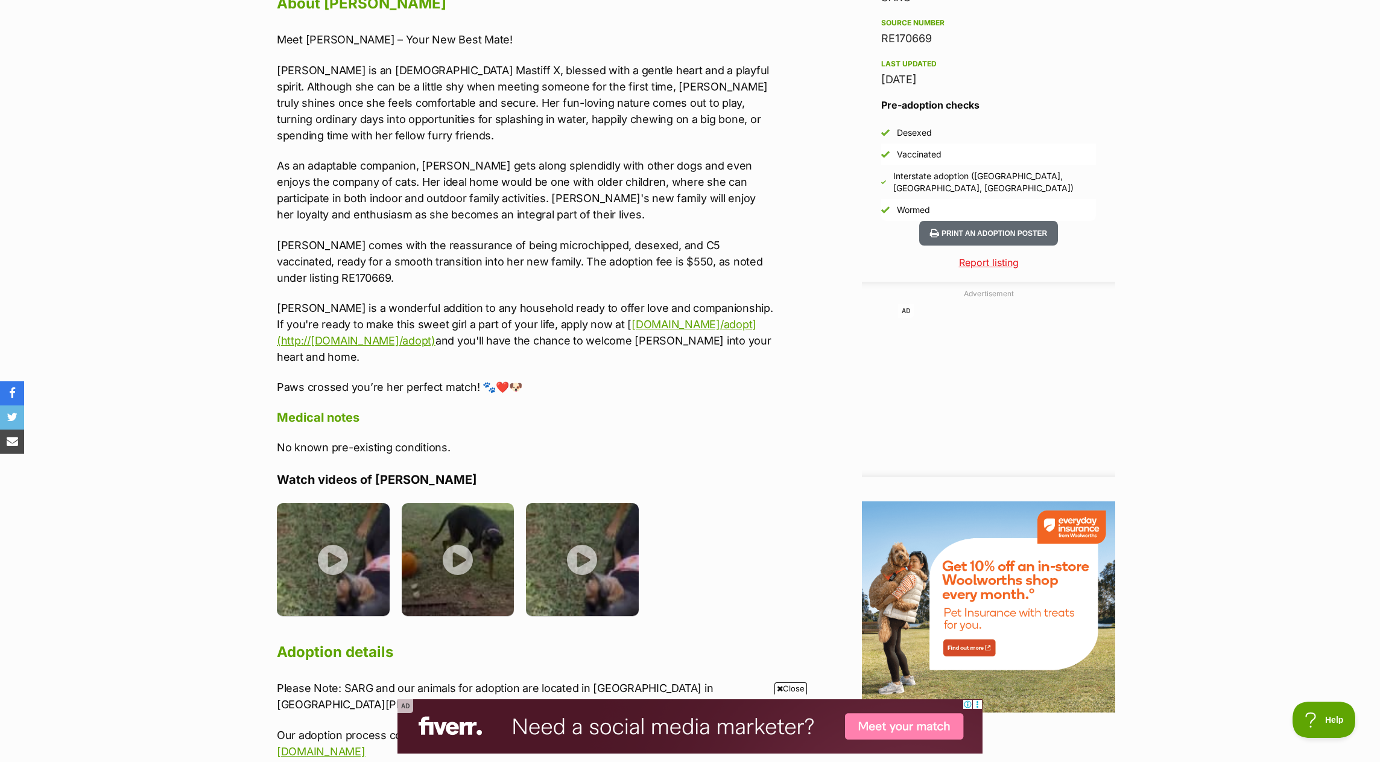
click at [125, 437] on section "Home > Rescue pet search > Adopt a dog > Dogs available for adoption Carla Your…" at bounding box center [690, 127] width 1380 height 2219
click at [323, 514] on img at bounding box center [333, 557] width 113 height 113
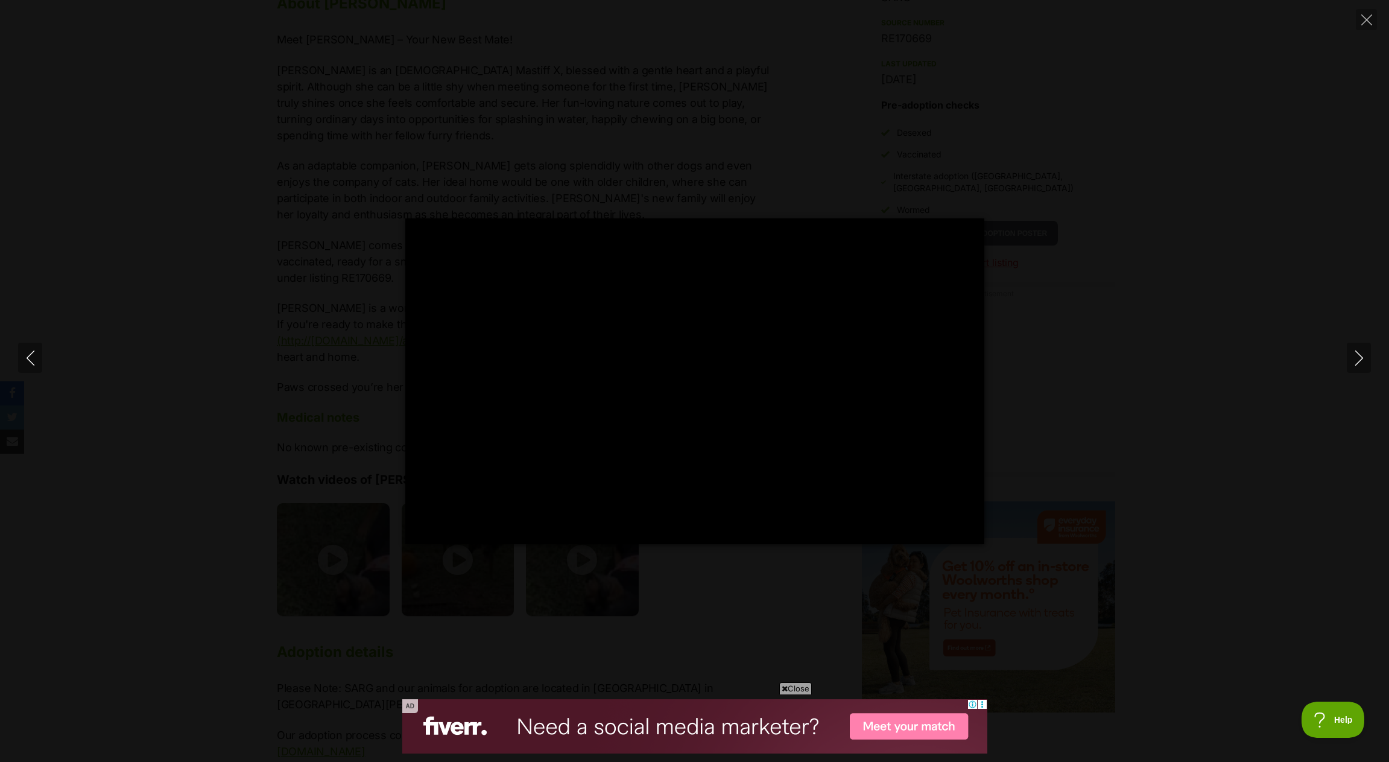
type input "100"
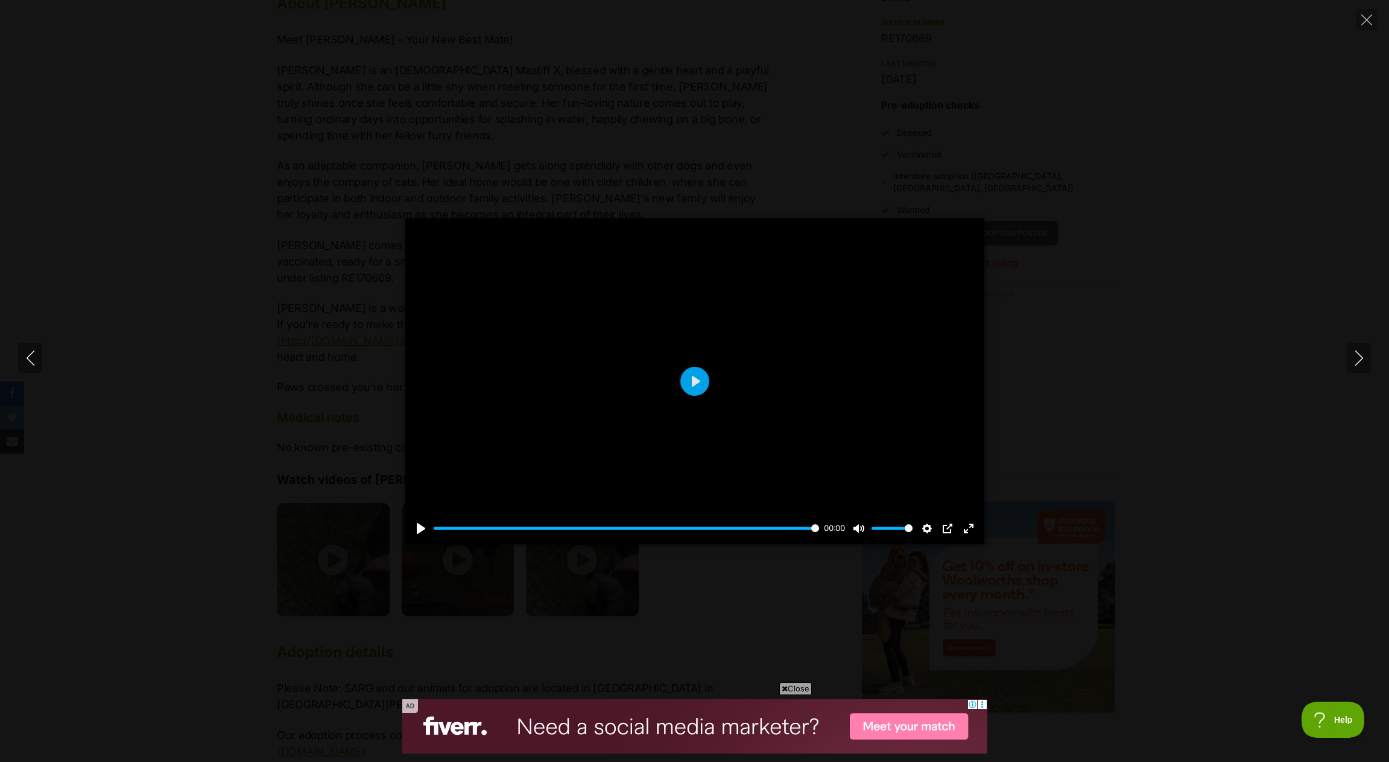
click at [165, 481] on div "Pause Play % buffered 00:00 00:00 Unmute Mute Disable captions Enable captions …" at bounding box center [694, 381] width 1389 height 326
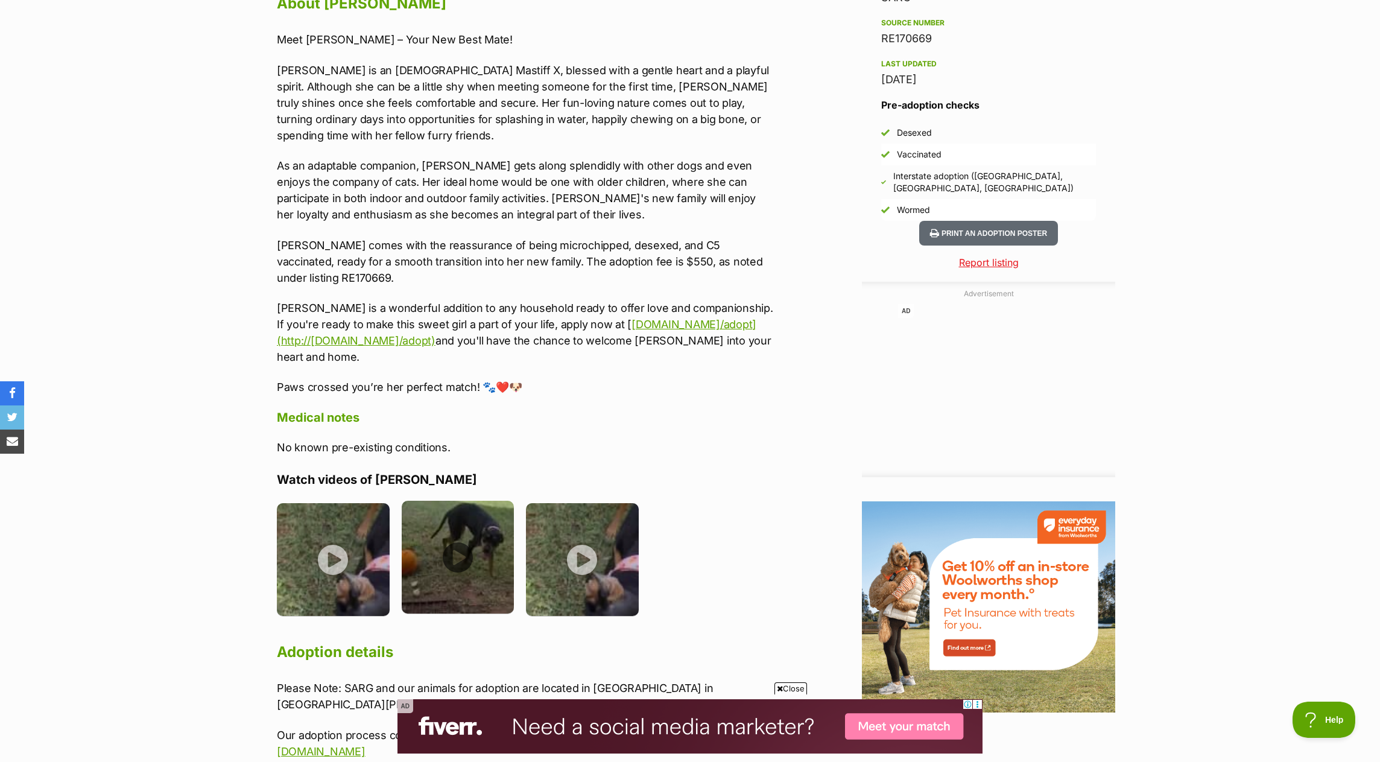
click at [493, 527] on img at bounding box center [458, 557] width 113 height 113
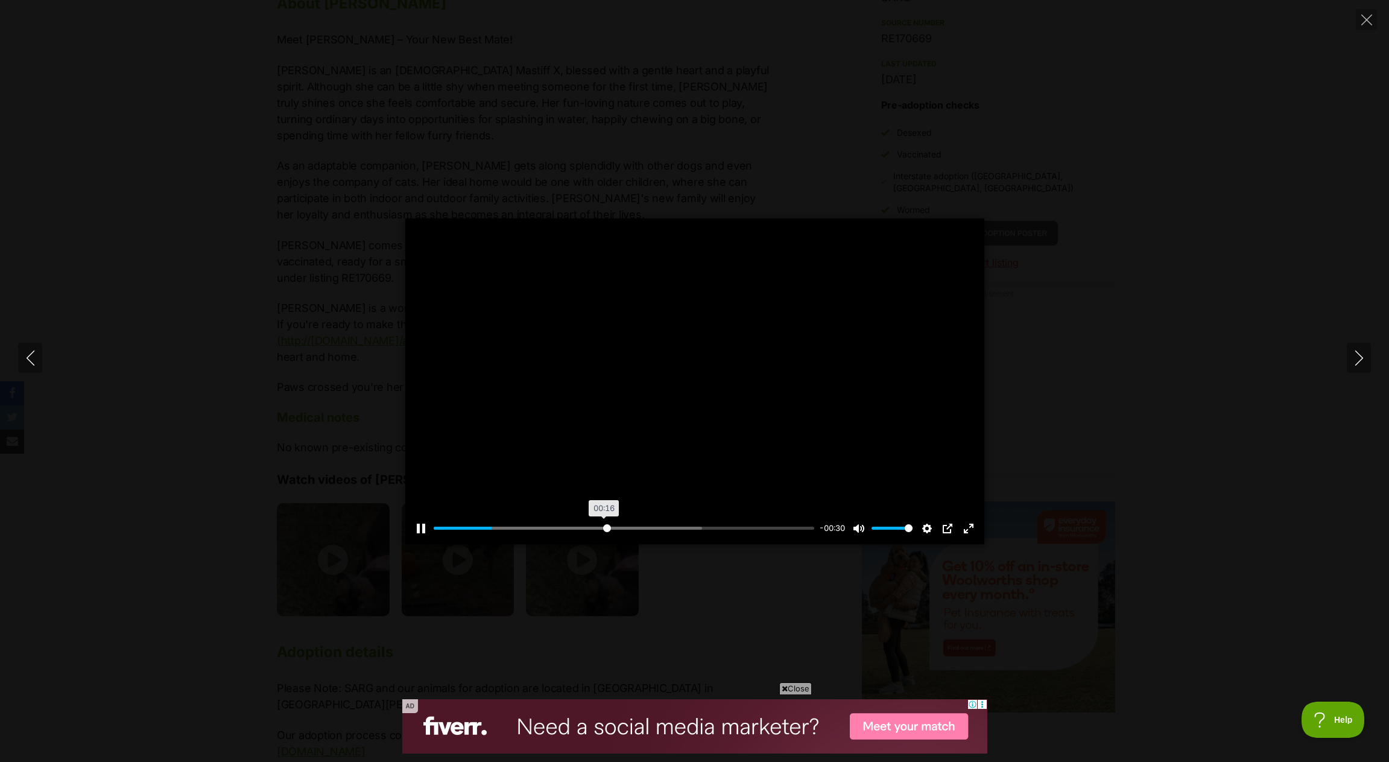
click at [606, 528] on input "Seek" at bounding box center [624, 527] width 381 height 11
click at [662, 524] on input "Seek" at bounding box center [624, 527] width 381 height 11
click at [723, 523] on input "Seek" at bounding box center [624, 527] width 381 height 11
drag, startPoint x: 86, startPoint y: 444, endPoint x: 92, endPoint y: 441, distance: 7.3
click at [92, 441] on div "Pause Play % buffered 00:33 -00:07 Unmute Mute Disable captions Enable captions…" at bounding box center [694, 381] width 1389 height 326
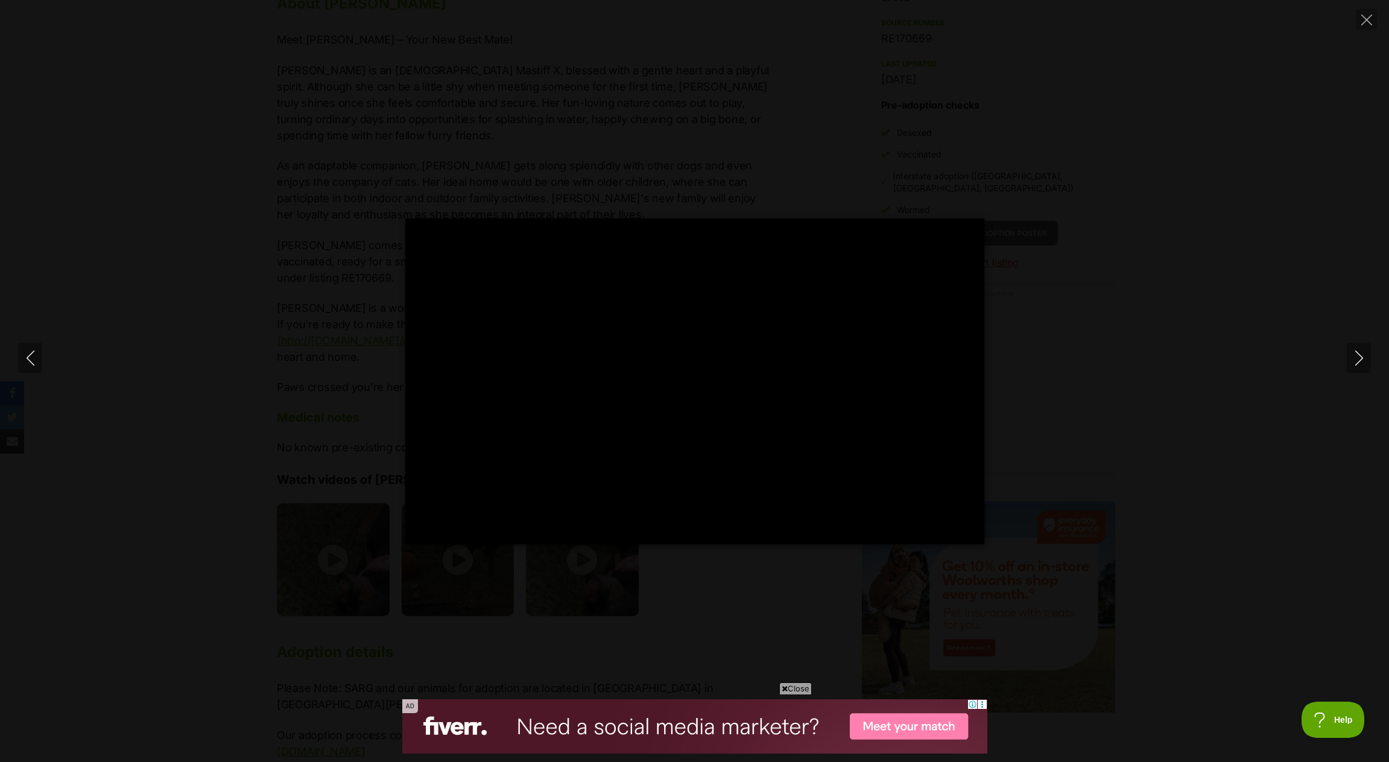
type input "81.37"
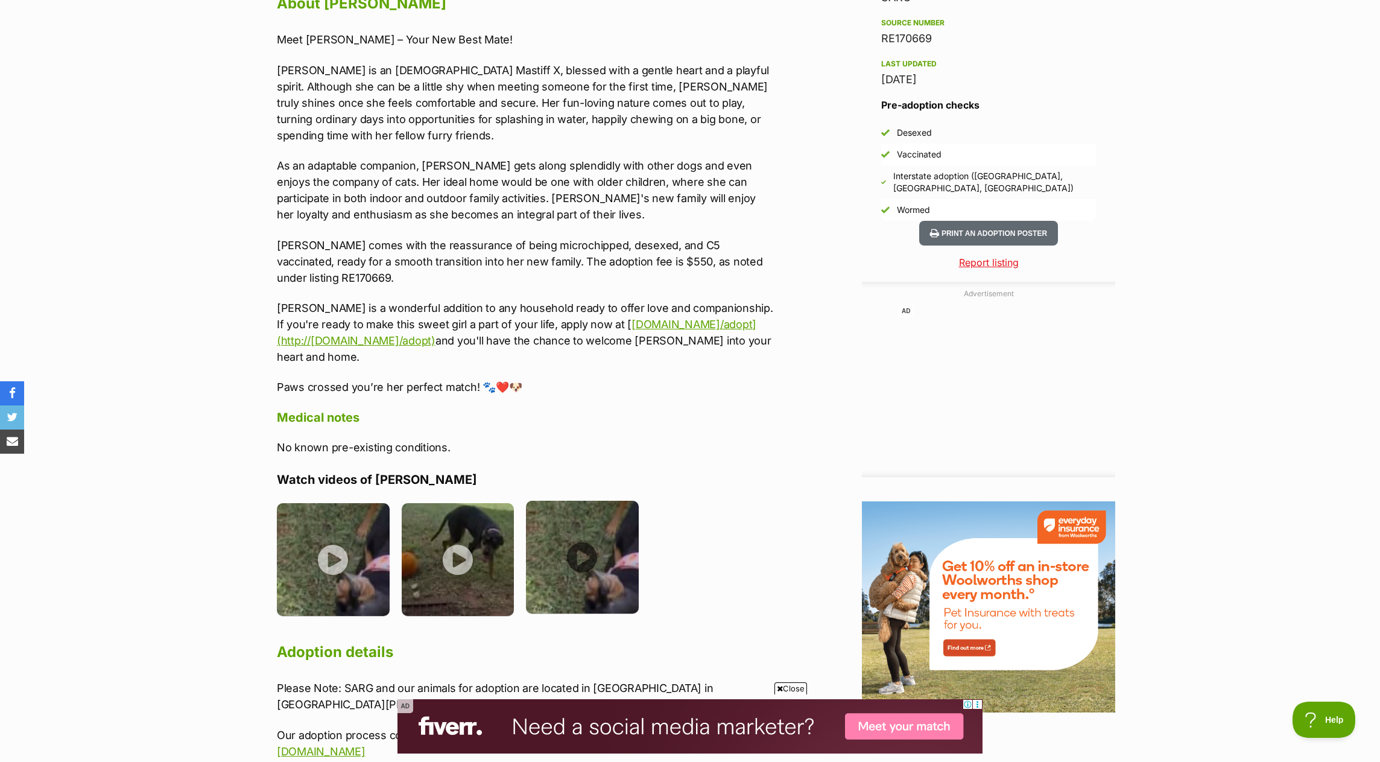
click at [604, 510] on img at bounding box center [582, 557] width 113 height 113
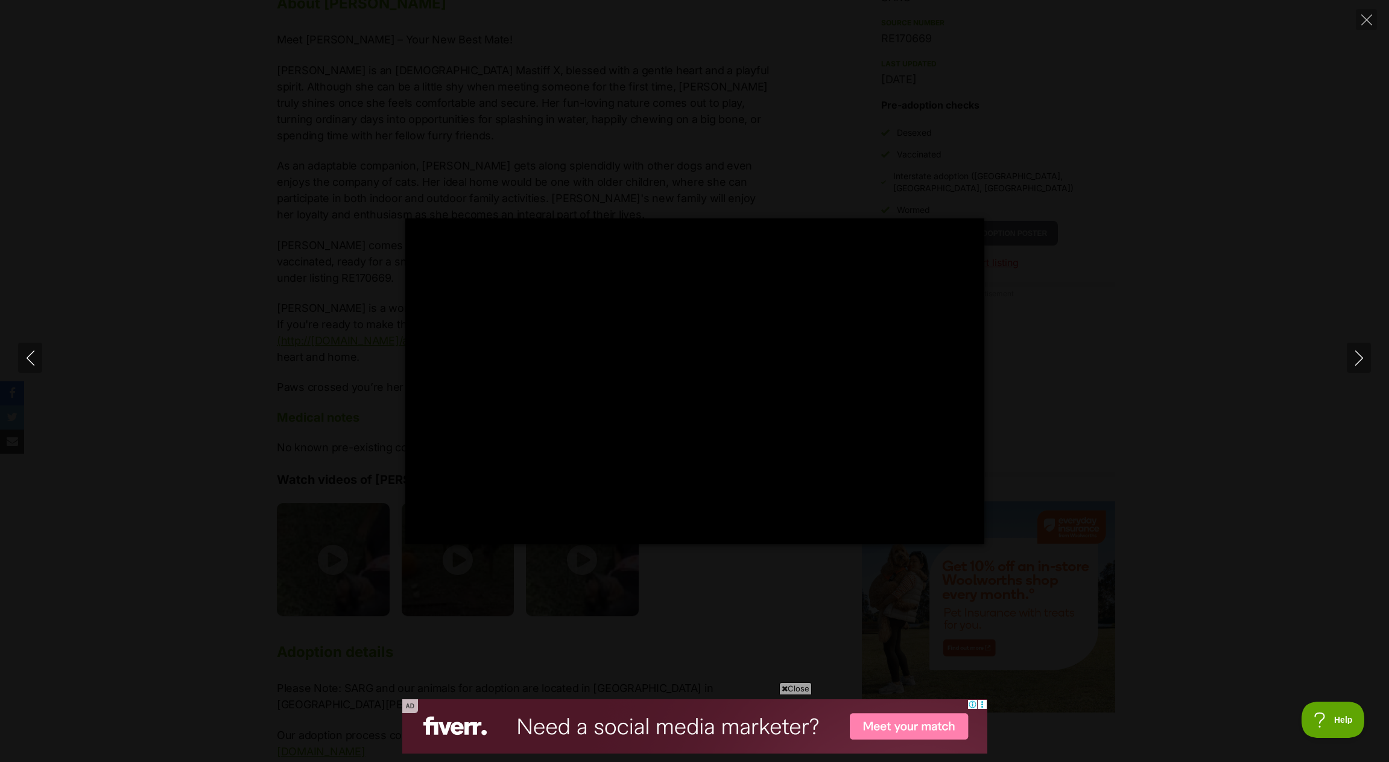
click at [245, 346] on div "Pause Play % buffered 00:05 -00:06 Unmute Mute Disable captions Enable captions…" at bounding box center [694, 381] width 1389 height 326
type input "54.9"
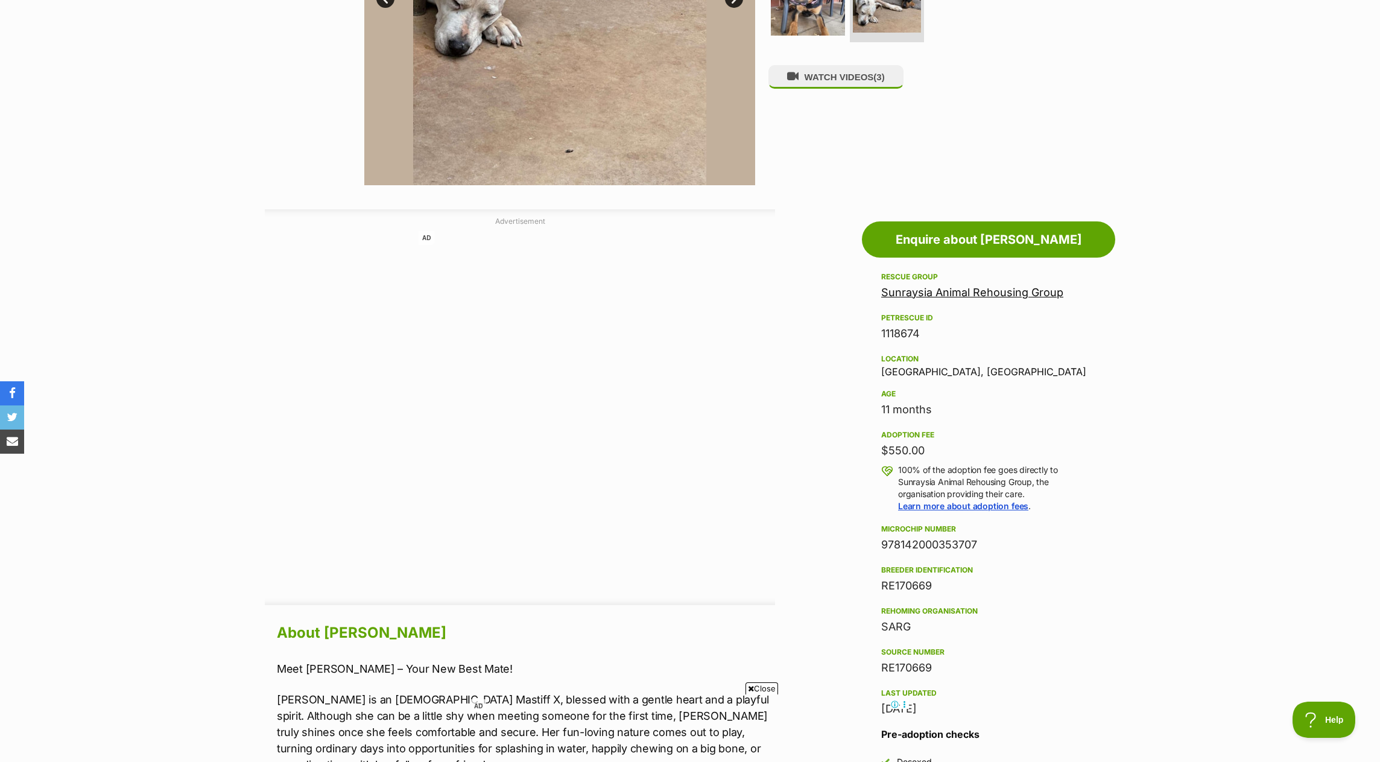
scroll to position [482, 0]
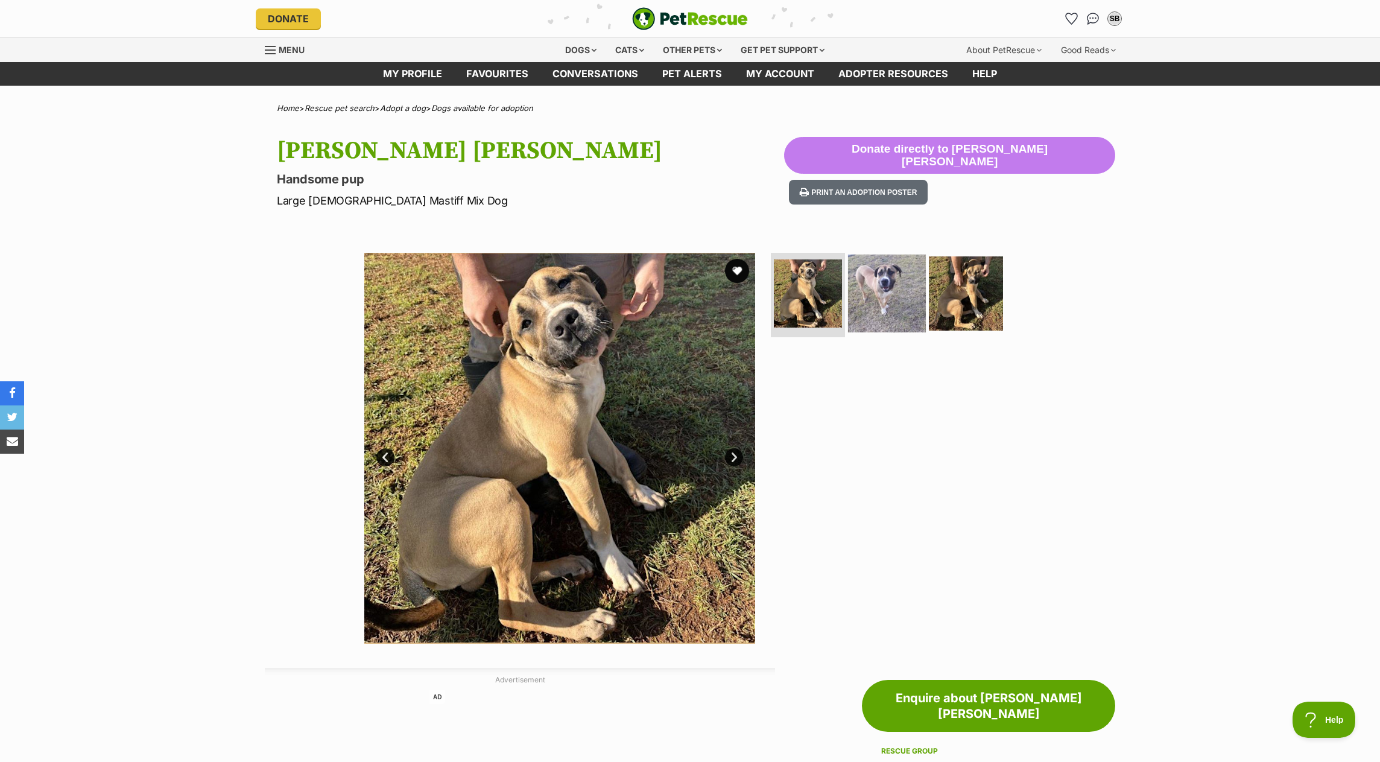
click at [884, 282] on img at bounding box center [887, 293] width 78 height 78
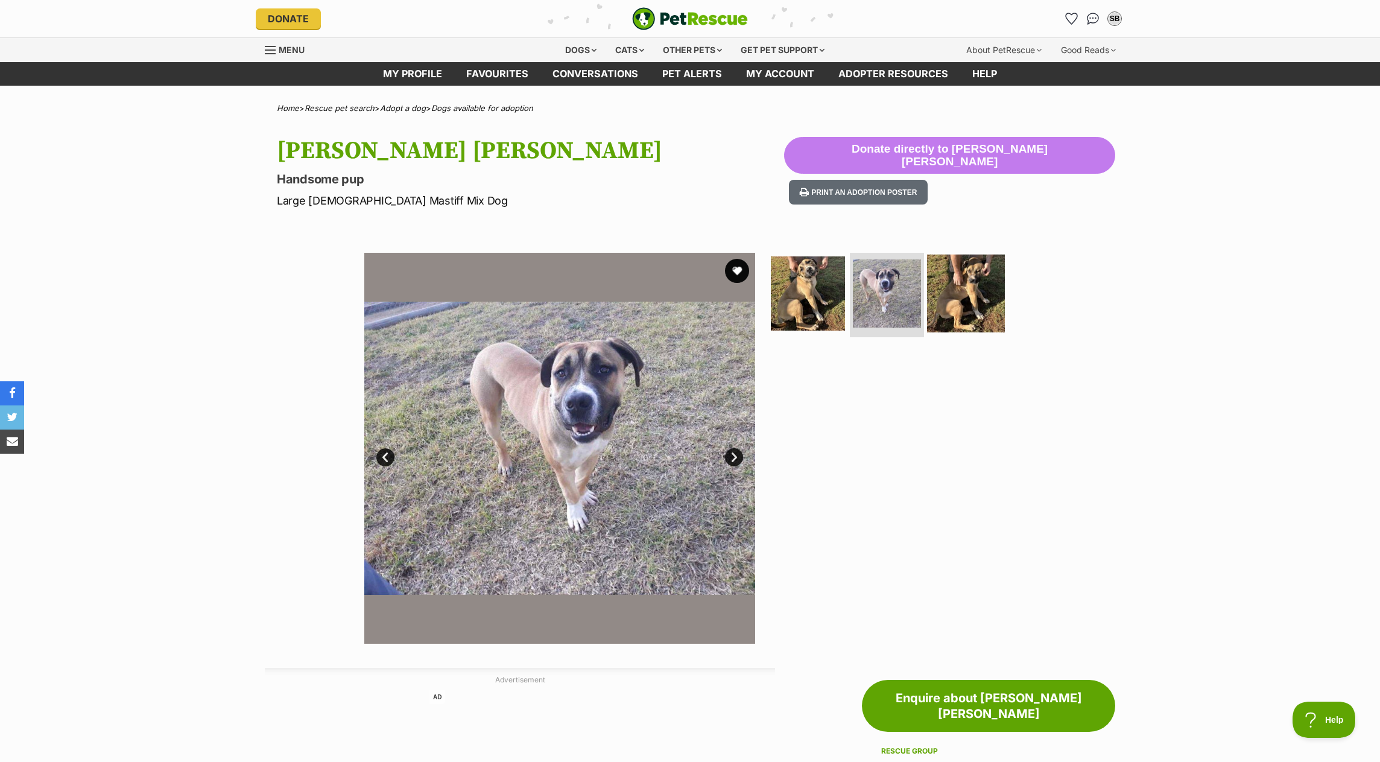
click at [975, 289] on img at bounding box center [966, 293] width 78 height 78
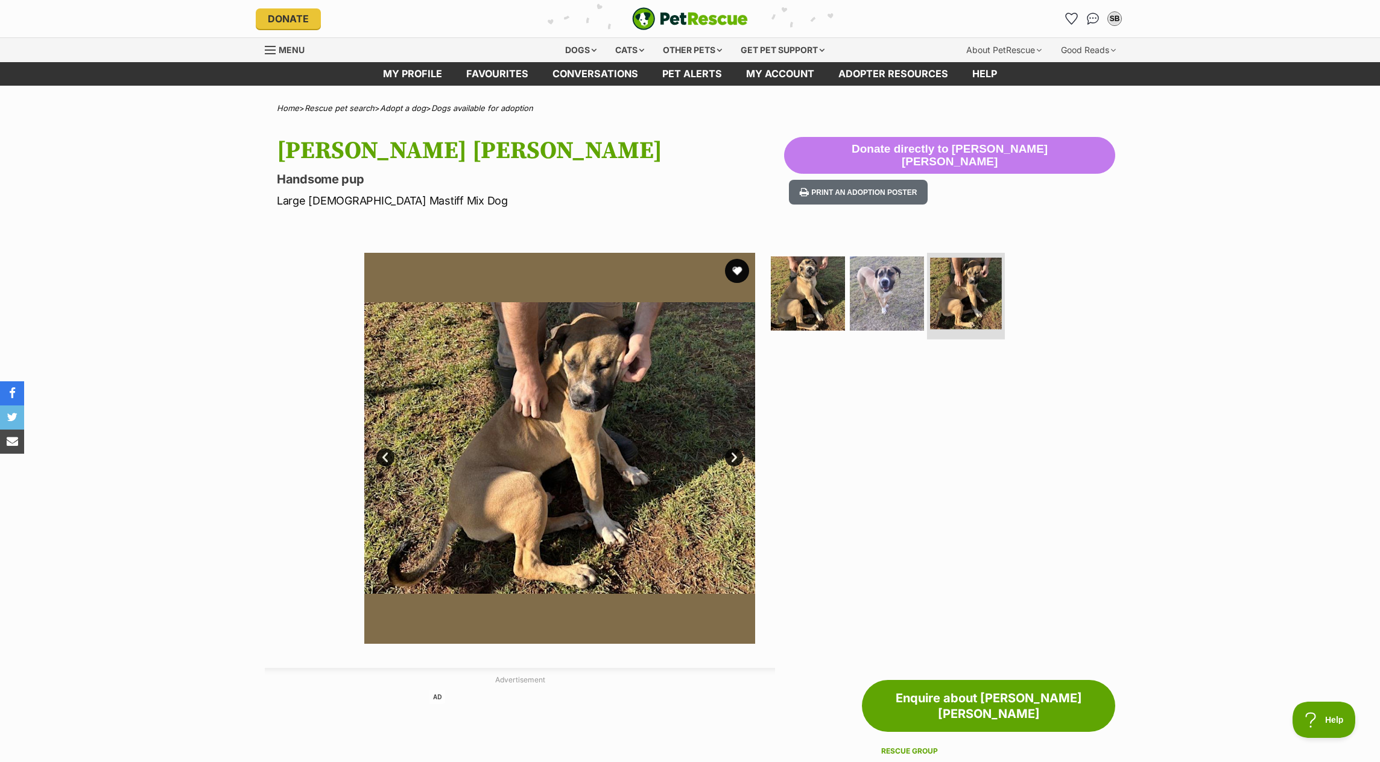
click at [971, 288] on img at bounding box center [966, 293] width 72 height 72
click at [896, 280] on img at bounding box center [887, 293] width 78 height 78
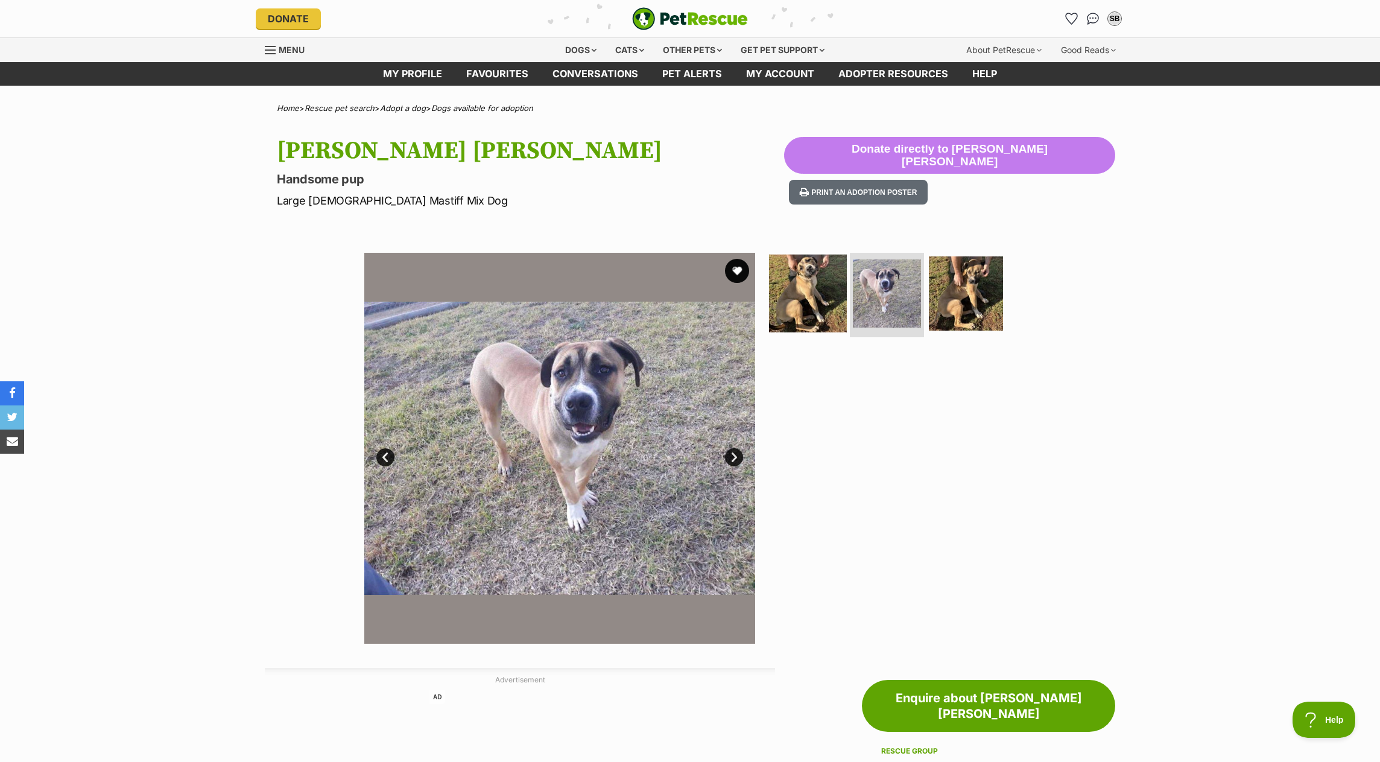
click at [813, 302] on img at bounding box center [808, 293] width 78 height 78
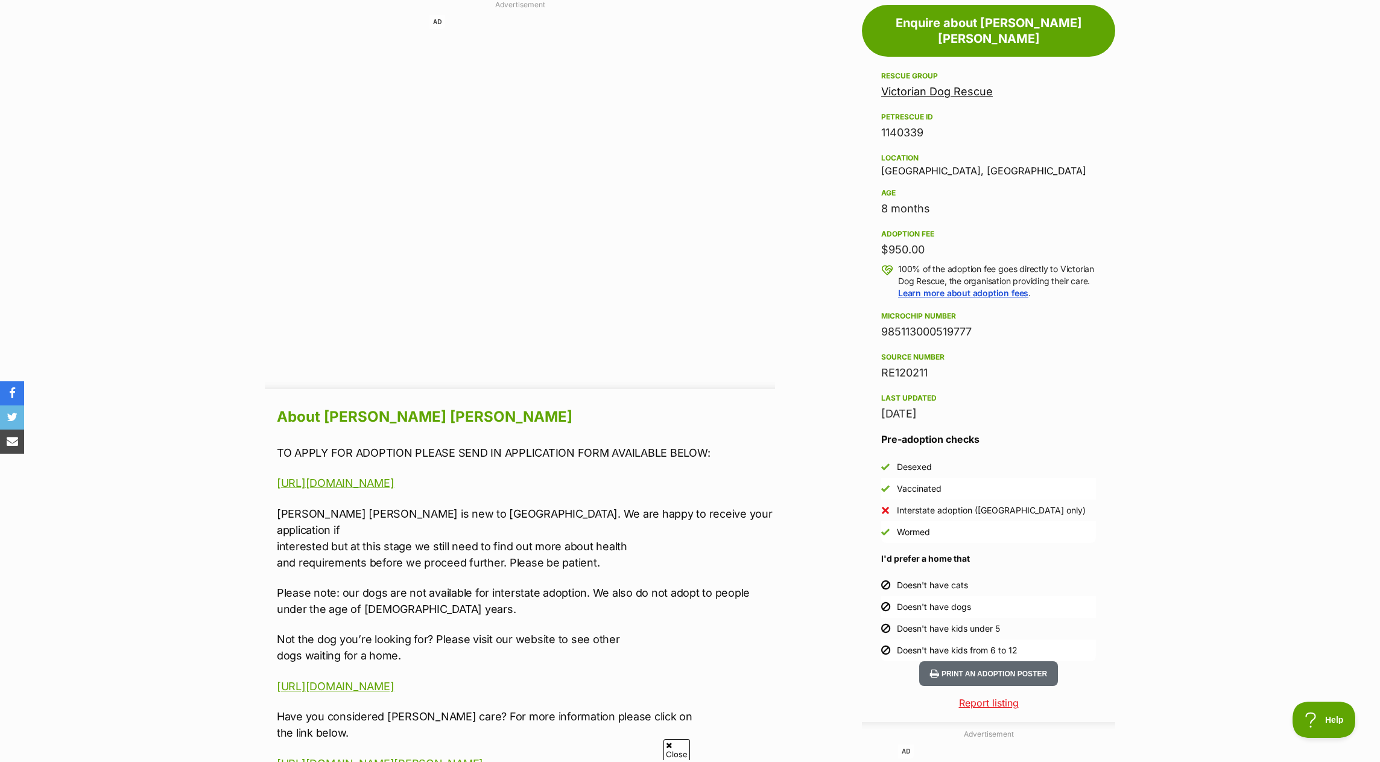
scroll to position [1085, 0]
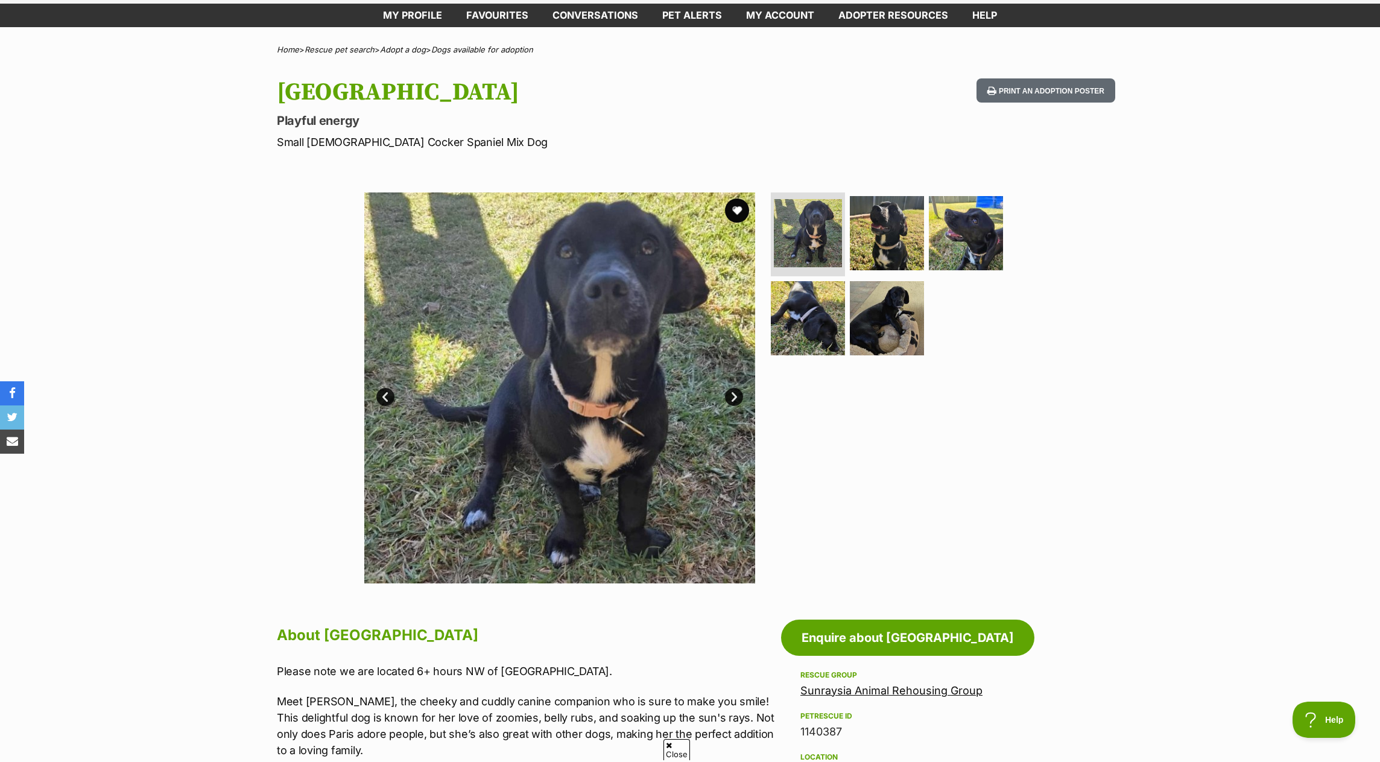
scroll to position [60, 0]
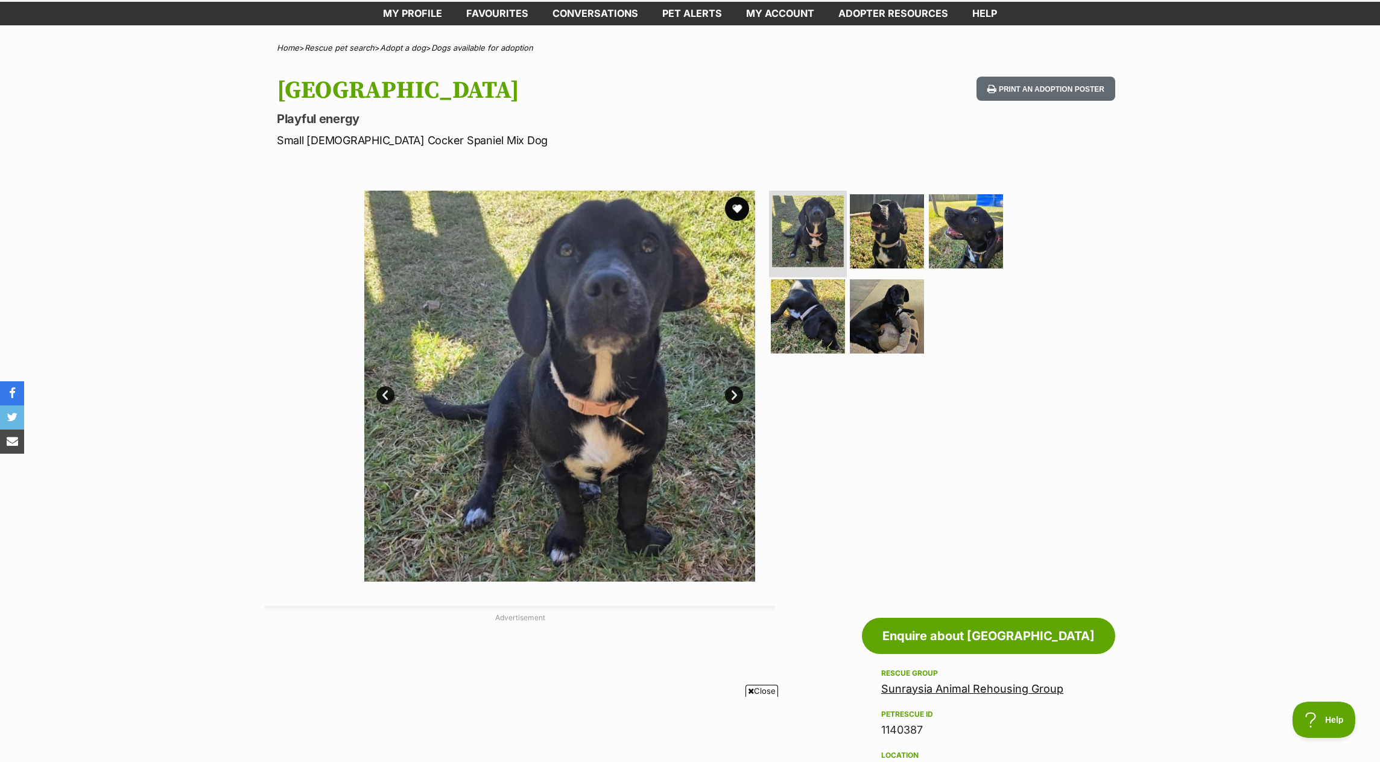
click at [823, 238] on img at bounding box center [808, 231] width 72 height 72
click at [887, 236] on img at bounding box center [887, 231] width 78 height 78
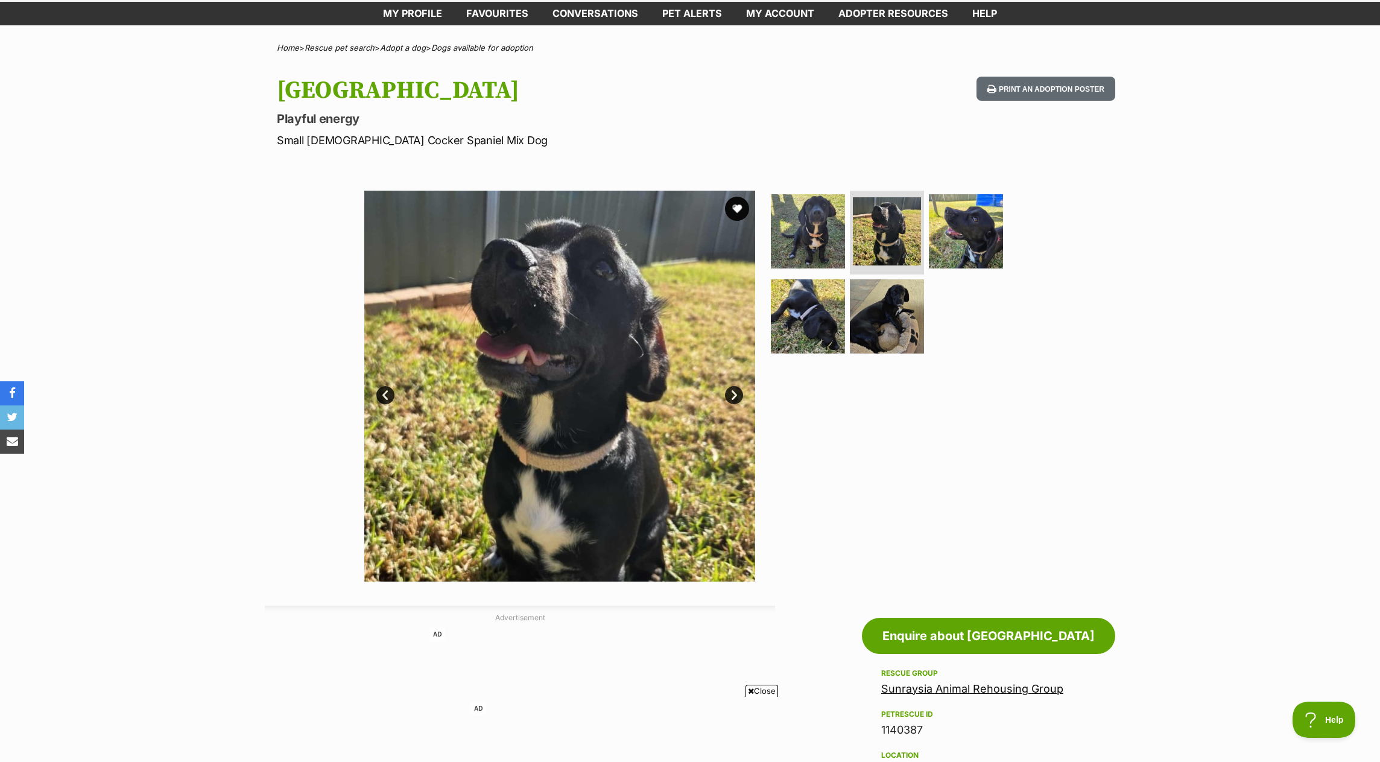
click at [730, 394] on link "Next" at bounding box center [734, 395] width 18 height 18
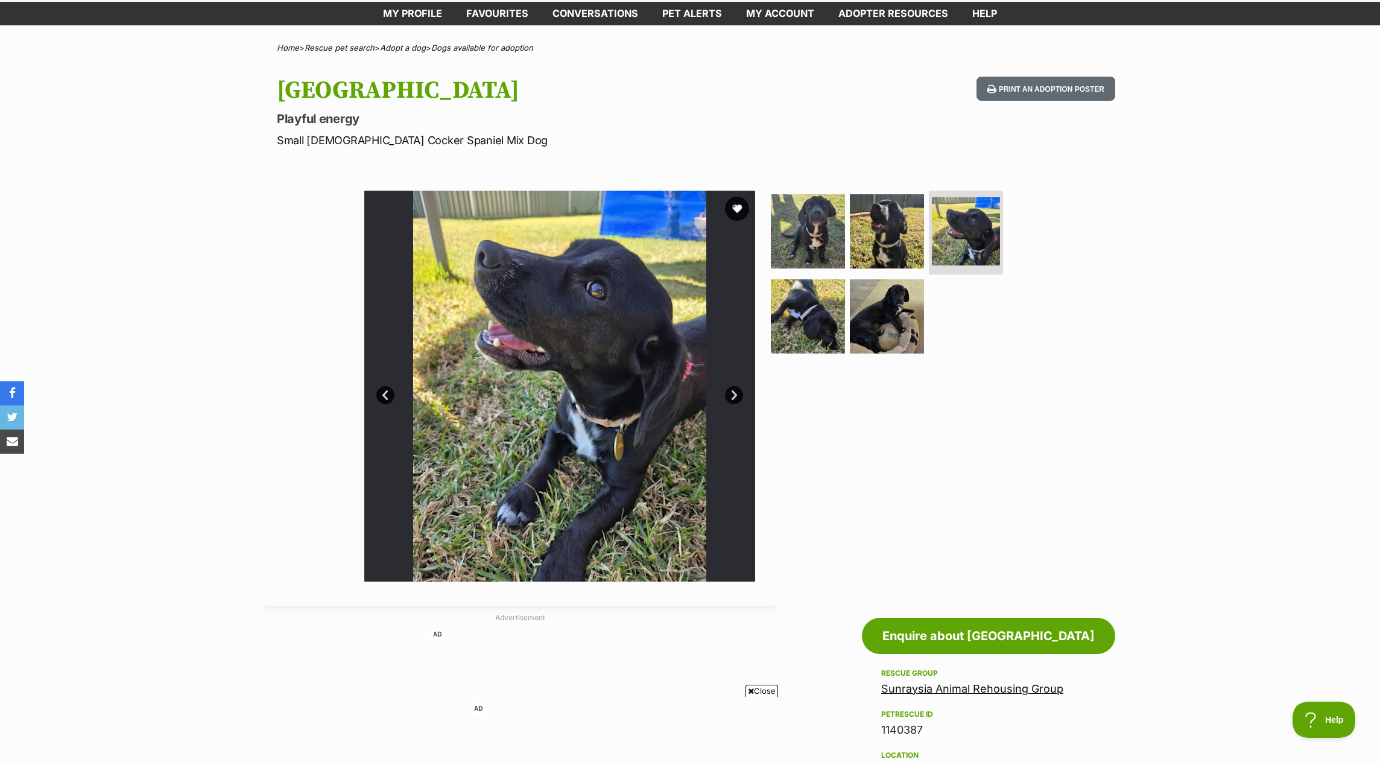
click at [730, 394] on link "Next" at bounding box center [734, 395] width 18 height 18
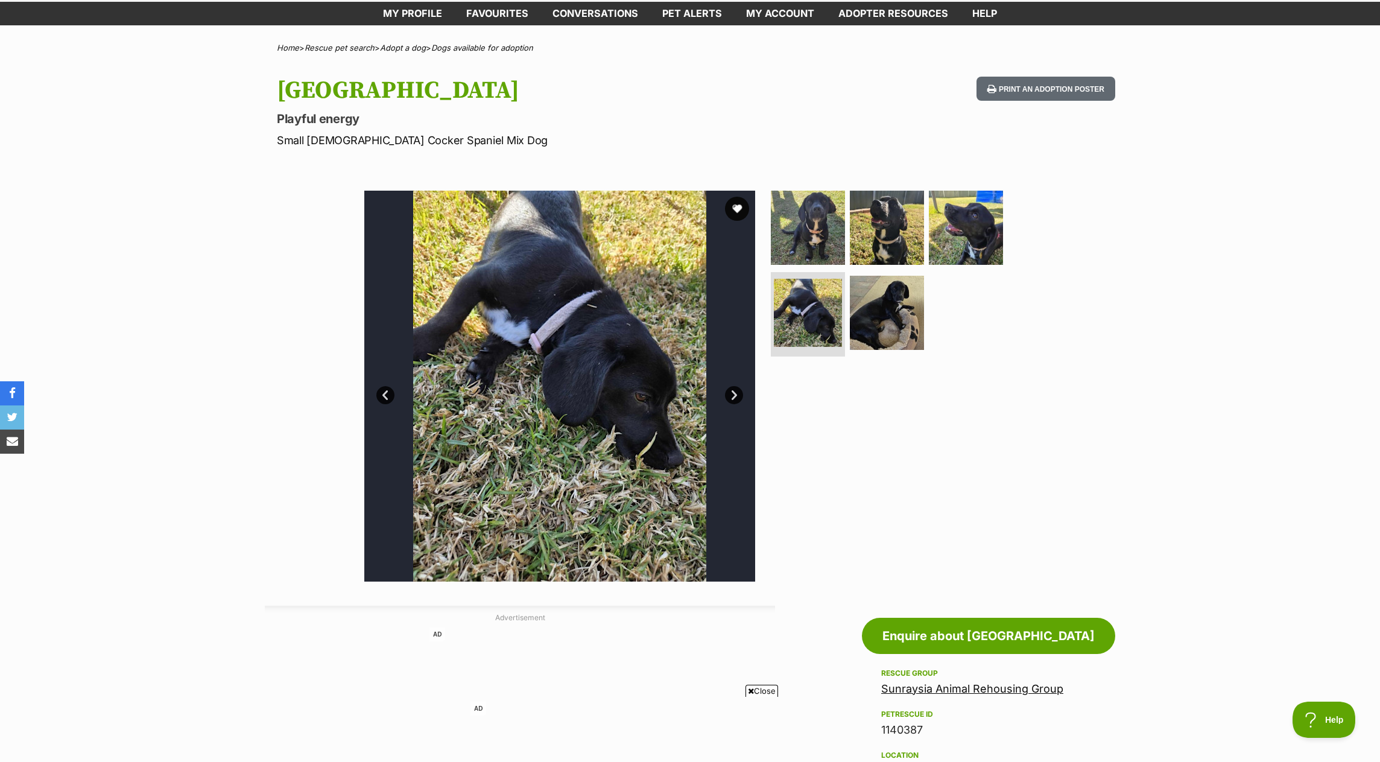
click at [730, 394] on link "Next" at bounding box center [734, 395] width 18 height 18
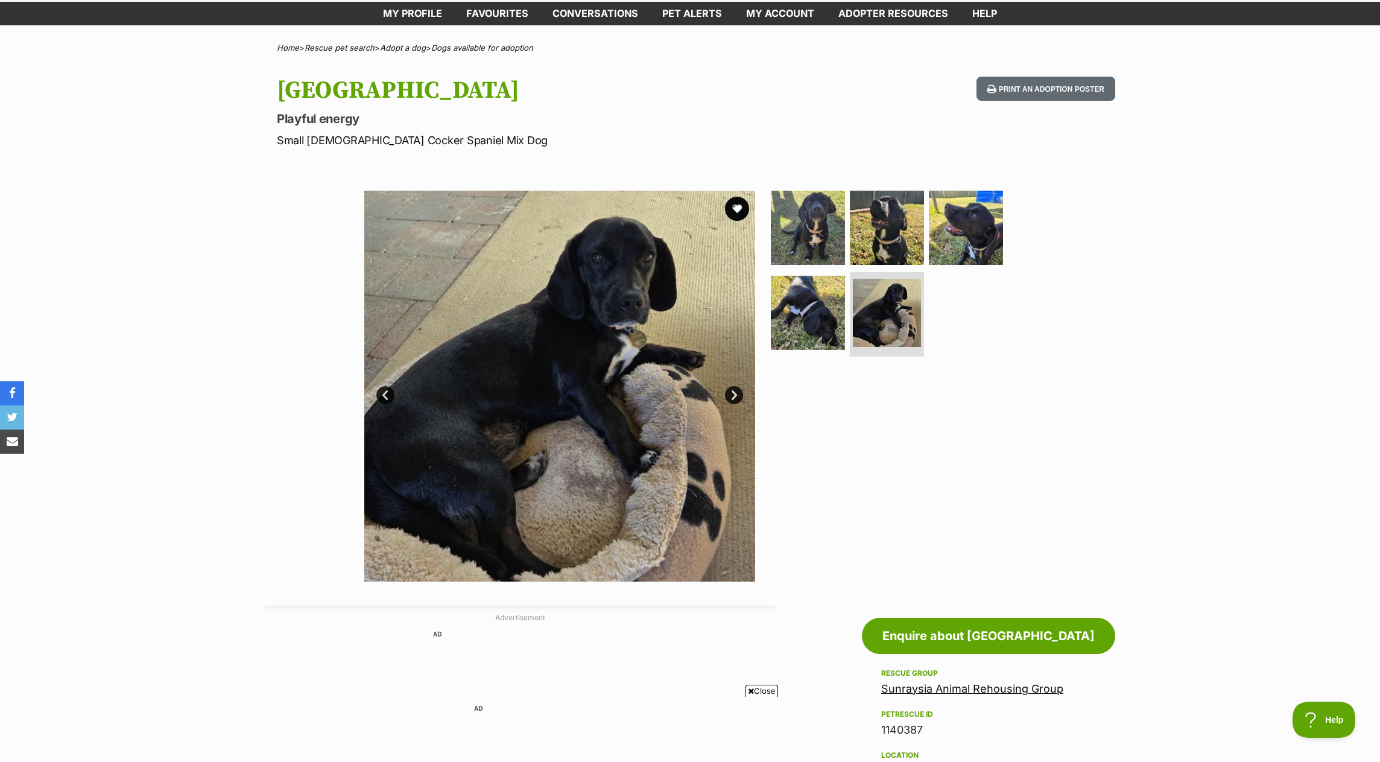
click at [730, 394] on link "Next" at bounding box center [734, 395] width 18 height 18
